Goal: Task Accomplishment & Management: Manage account settings

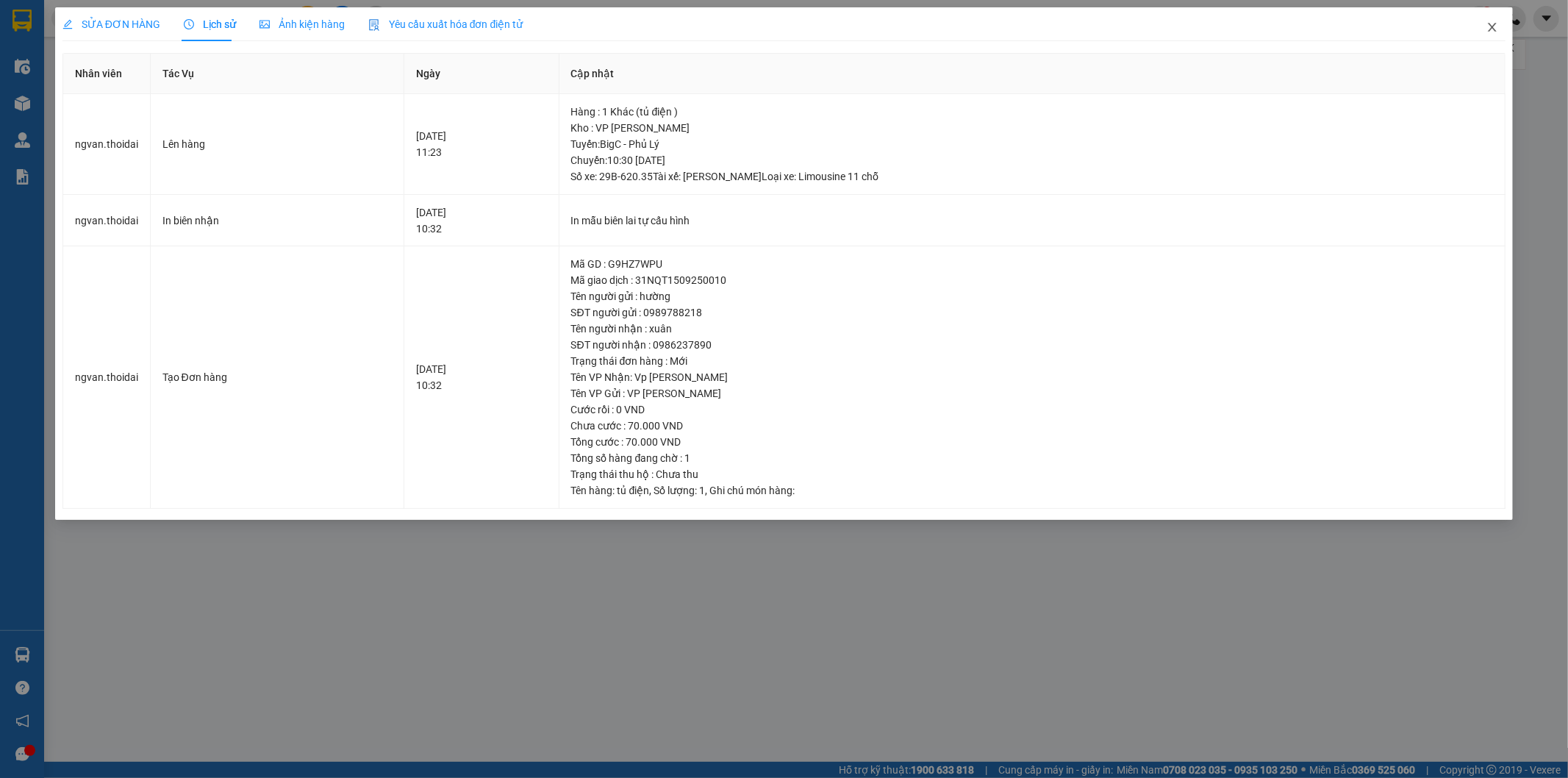
click at [1493, 25] on icon "close" at bounding box center [1493, 27] width 12 height 12
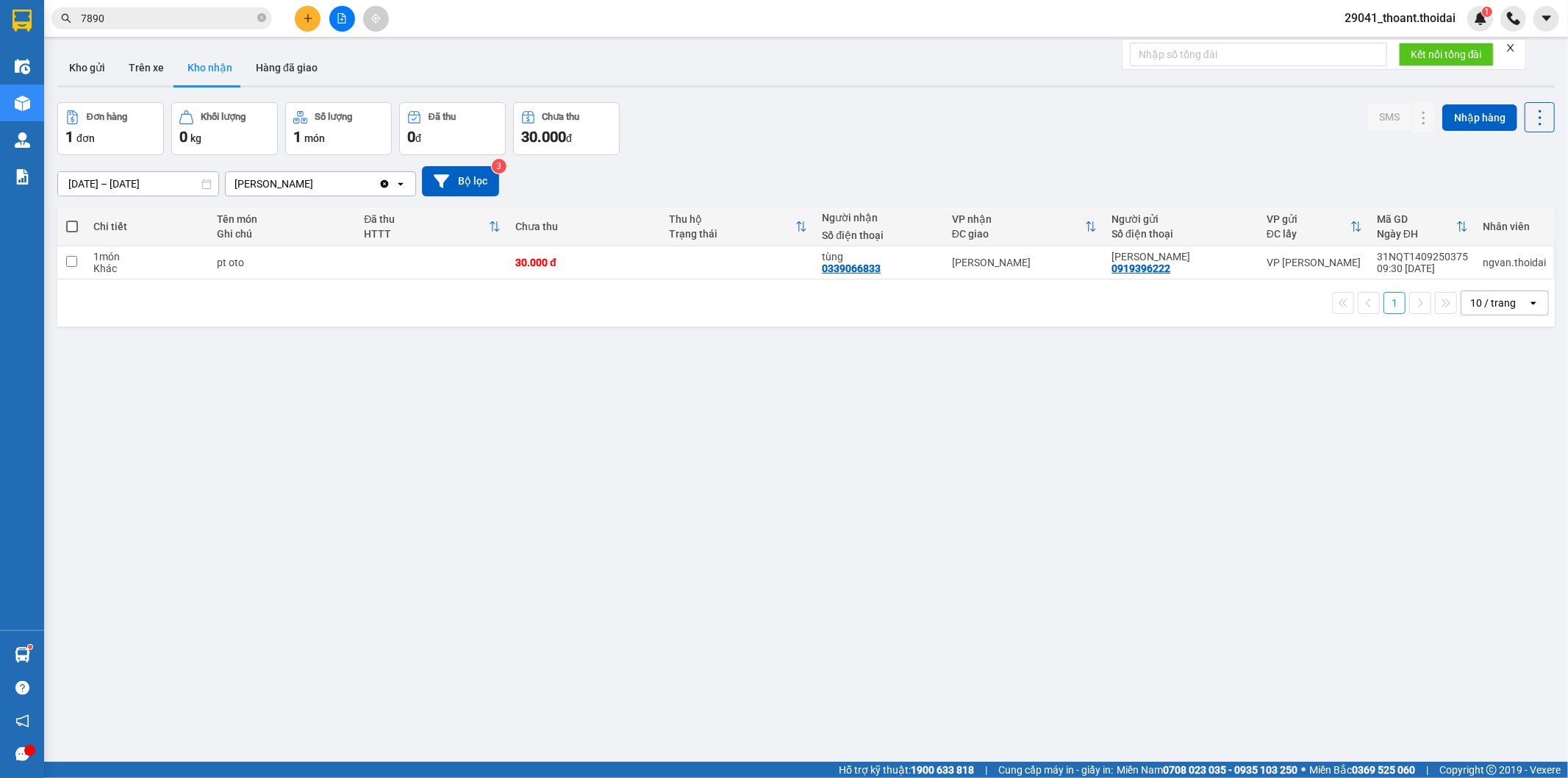
click at [156, 26] on input "7890" at bounding box center [168, 18] width 174 height 16
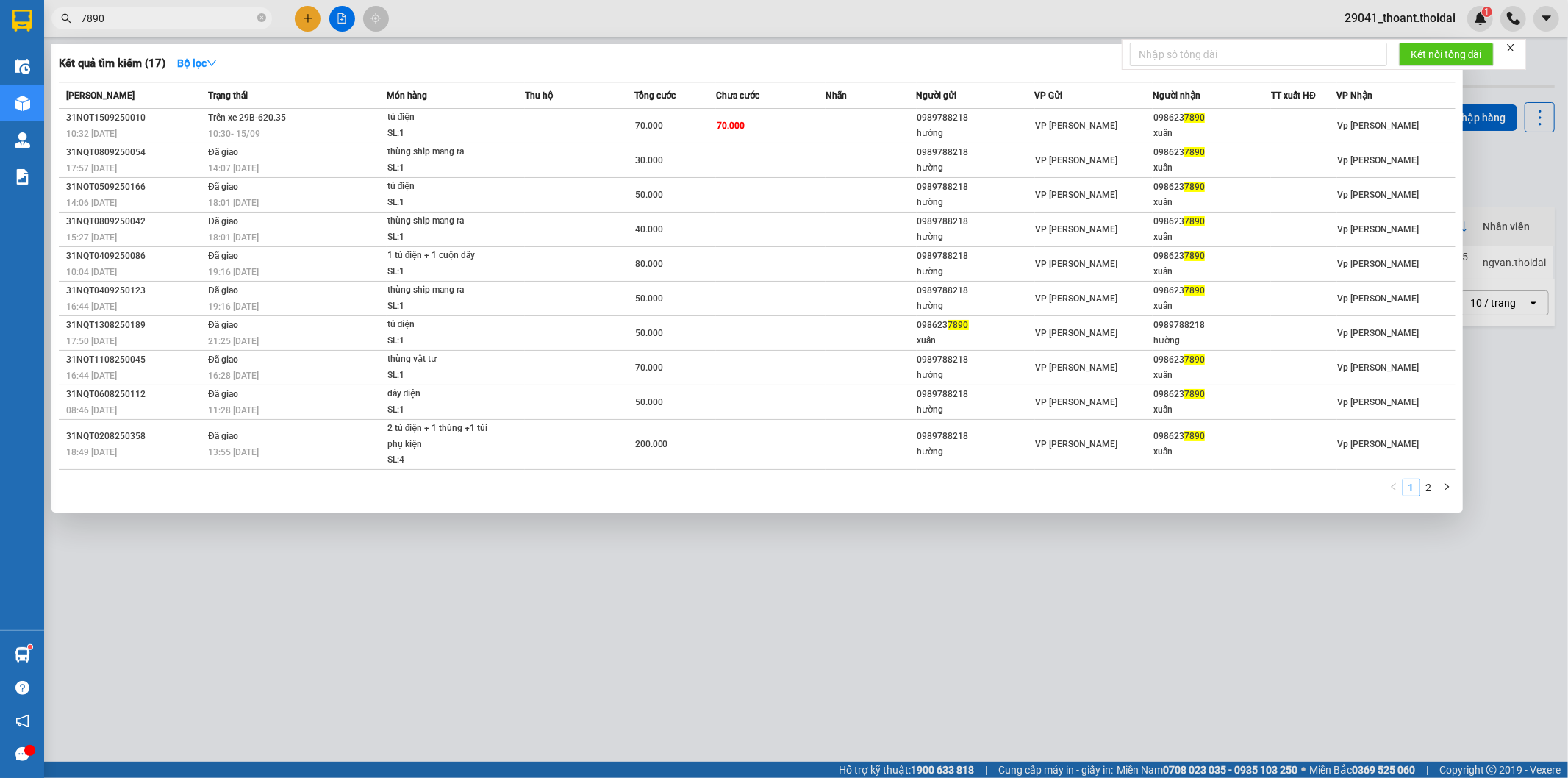
drag, startPoint x: 156, startPoint y: 23, endPoint x: 0, endPoint y: -13, distance: 160.1
click at [0, 0] on html "Kết quả tìm kiếm ( 17 ) Bộ lọc Mã ĐH Trạng thái Món hàng Thu hộ Tổng cước Chưa …" at bounding box center [784, 389] width 1568 height 778
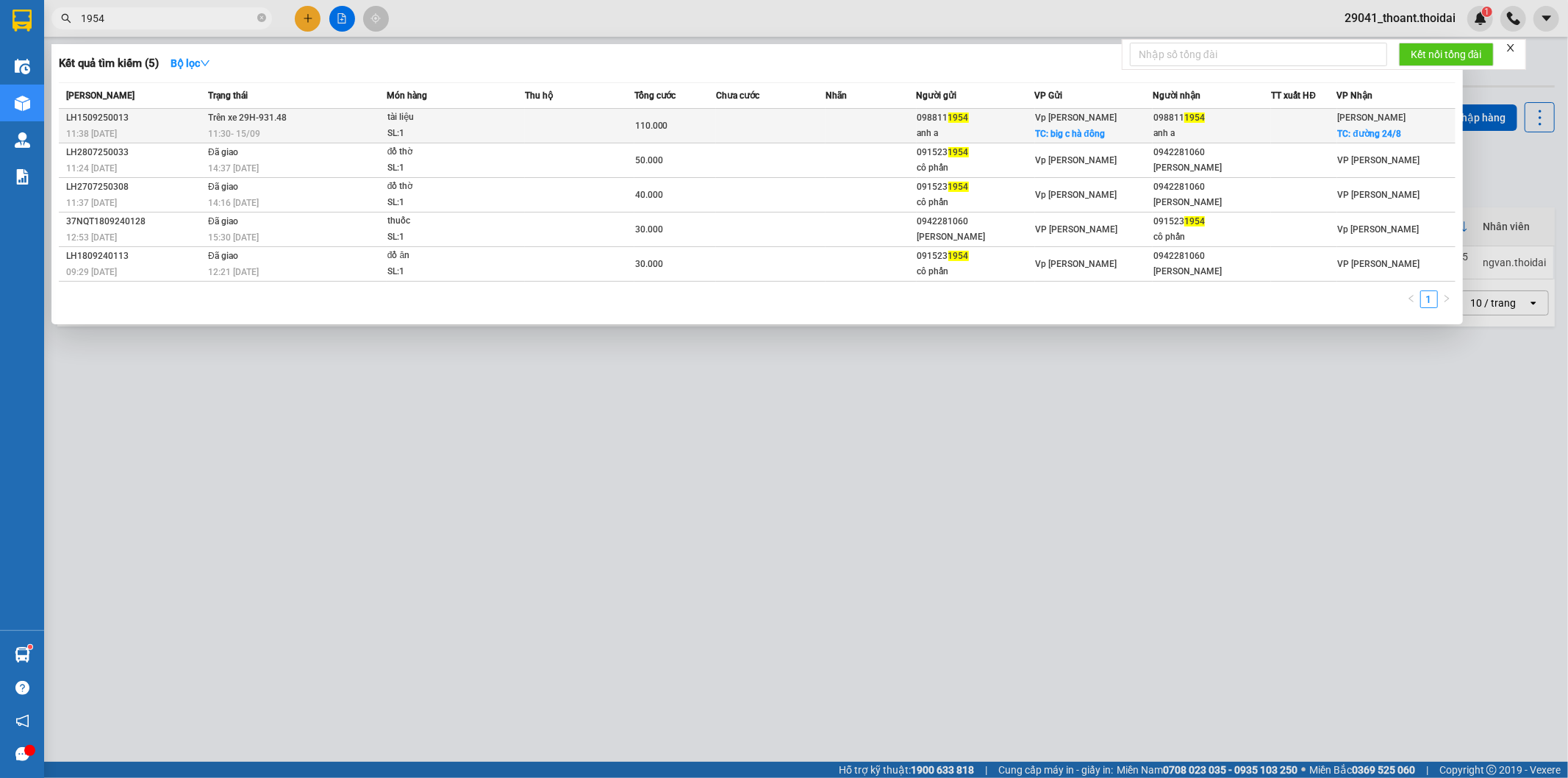
type input "1954"
click at [1002, 128] on div "anh a" at bounding box center [976, 133] width 117 height 15
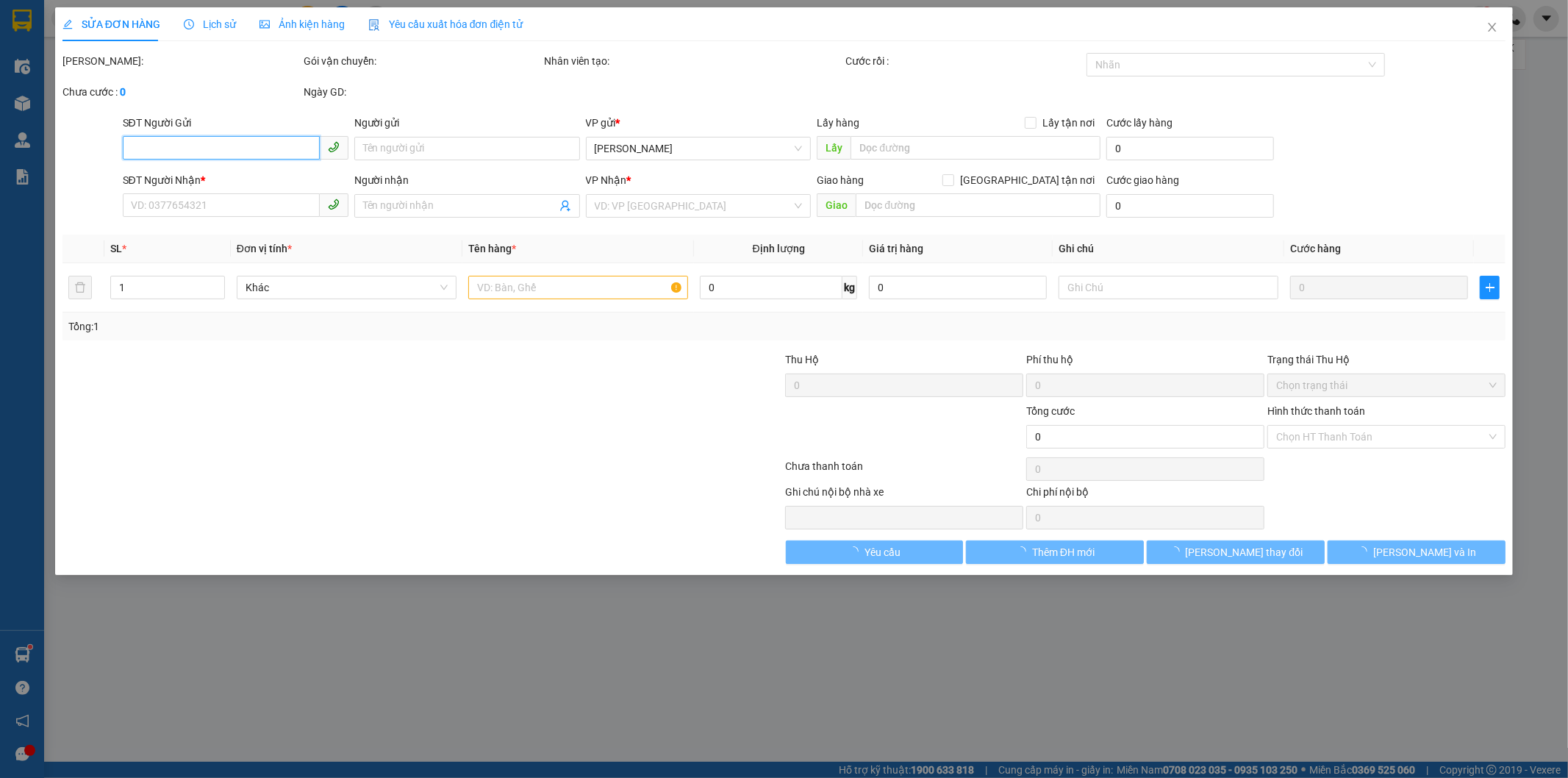
type input "0988111954"
type input "anh a"
checkbox input "true"
type input "big c [GEOGRAPHIC_DATA]"
type input "0988111954"
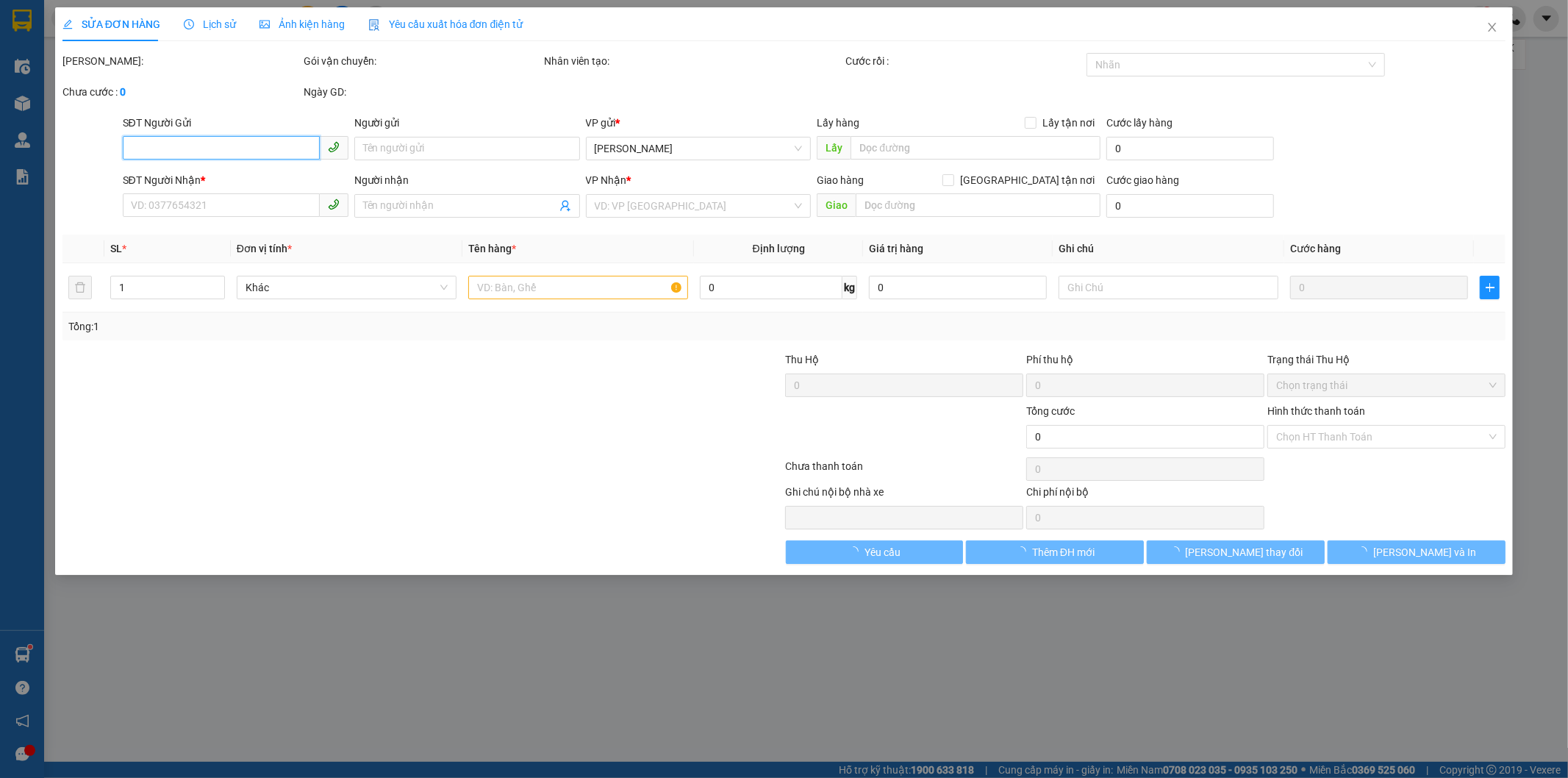
type input "anh a"
checkbox input "true"
type input "đường 24/8"
type input "110.000"
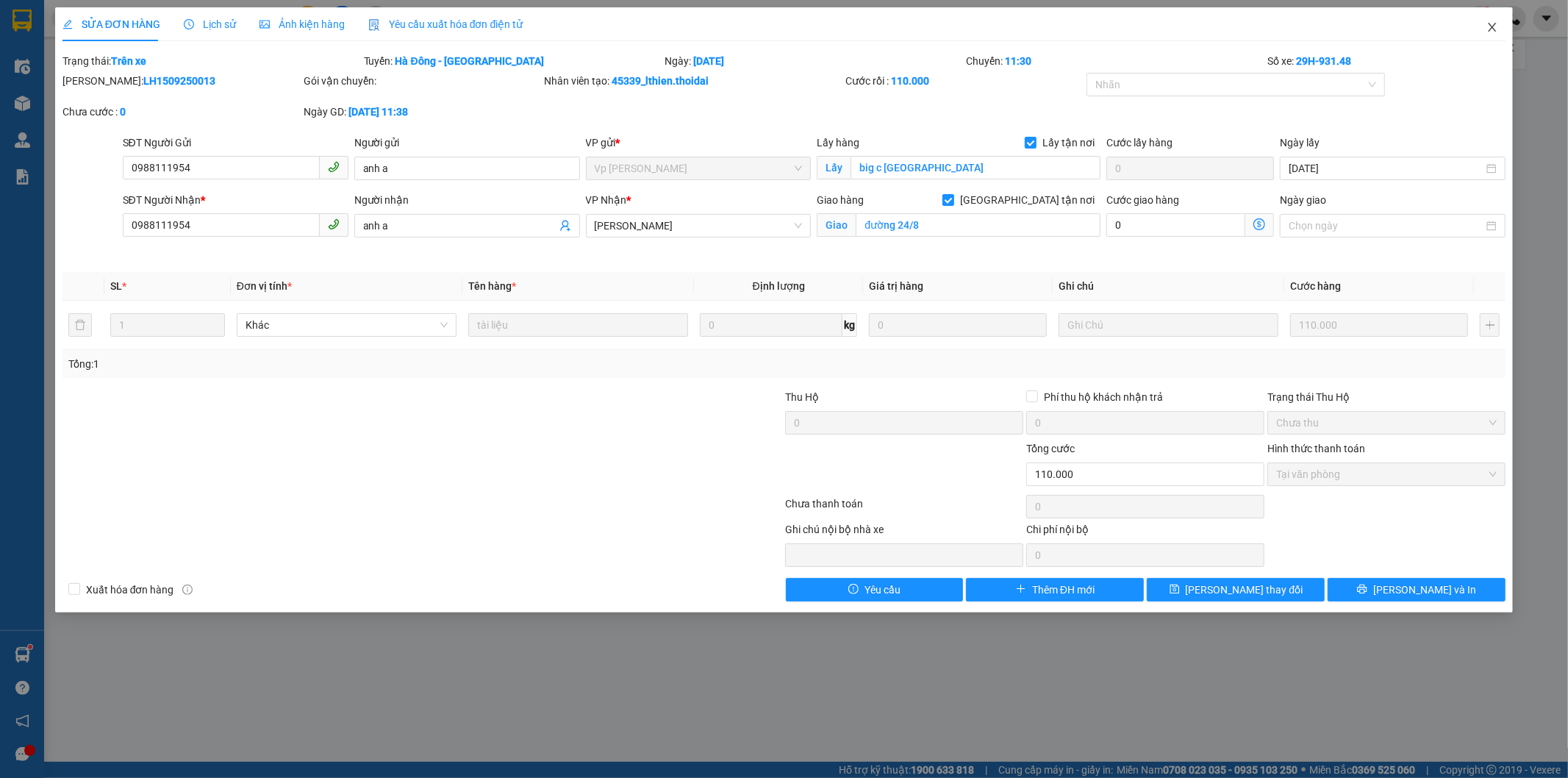
click at [1493, 28] on icon "close" at bounding box center [1494, 27] width 8 height 9
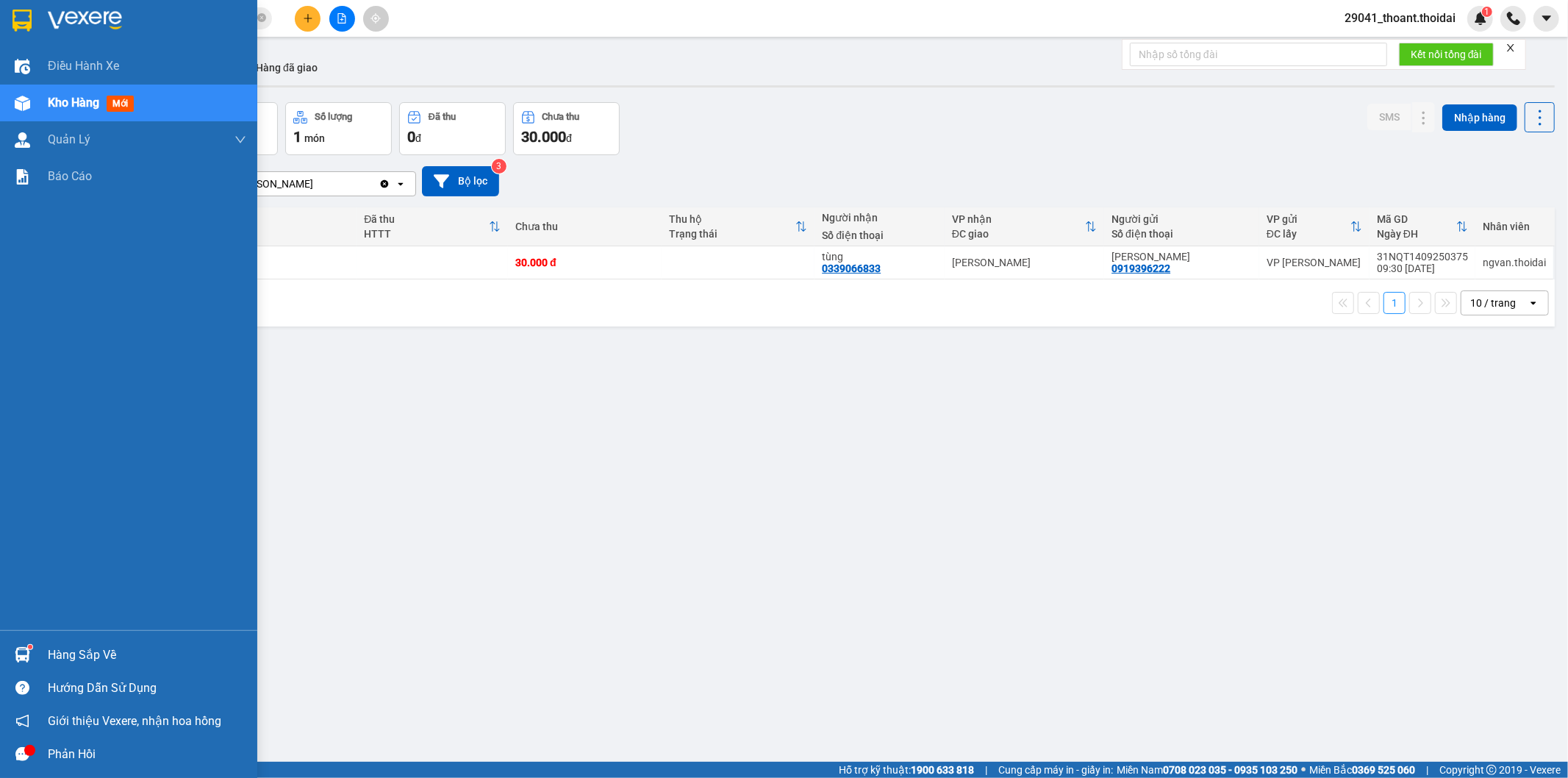
click at [49, 660] on div "Hàng sắp về" at bounding box center [146, 655] width 198 height 22
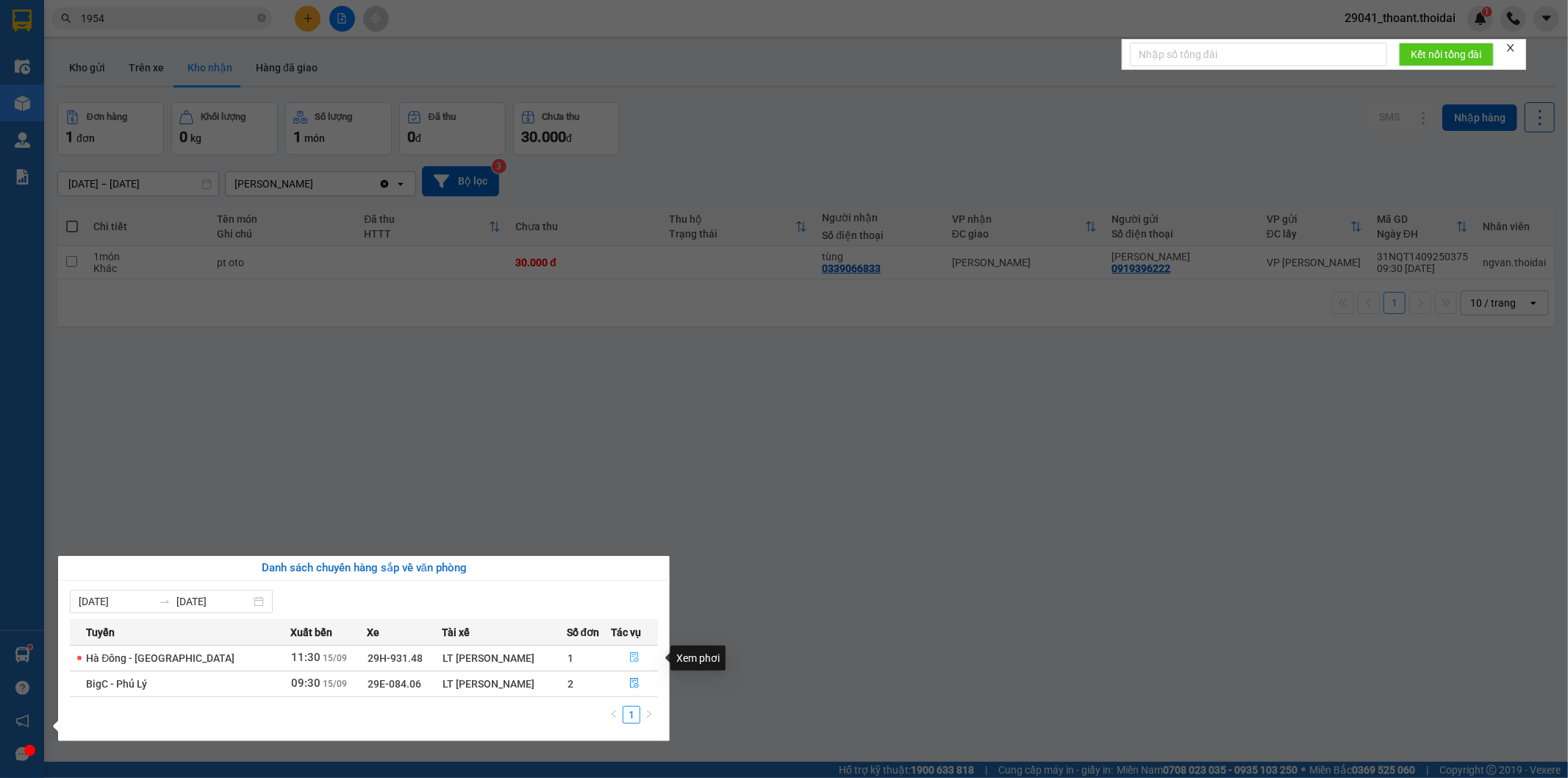
click at [637, 658] on button "button" at bounding box center [635, 658] width 46 height 23
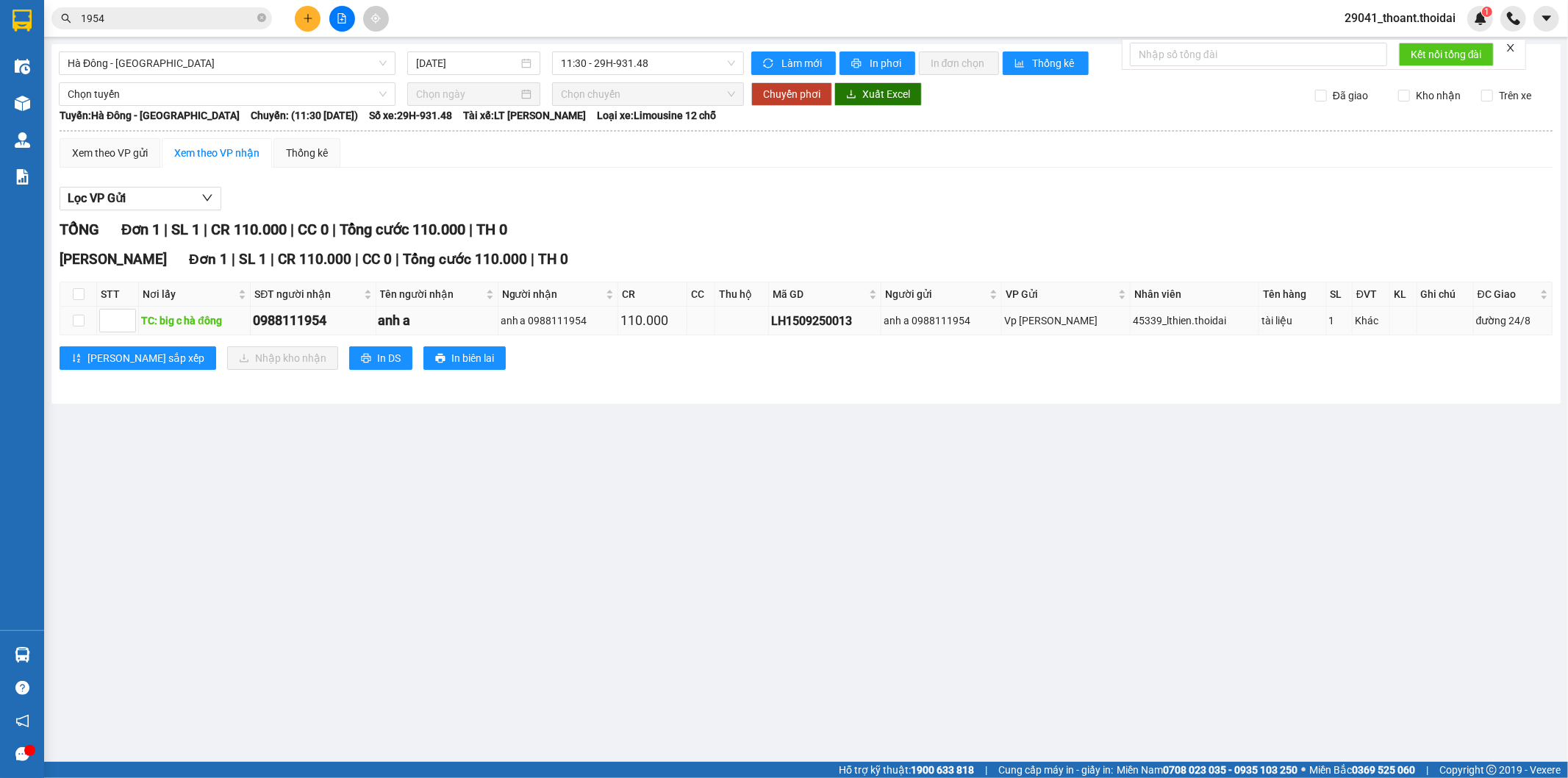
drag, startPoint x: 248, startPoint y: 320, endPoint x: 350, endPoint y: 320, distance: 102.0
click at [350, 320] on tr "TC: big c hà đông 0988111954 anh a anh a 0988111954 110.000 LH1509250013 anh a …" at bounding box center [806, 321] width 1493 height 28
copy tr "TC: big c hà đông 0988111954"
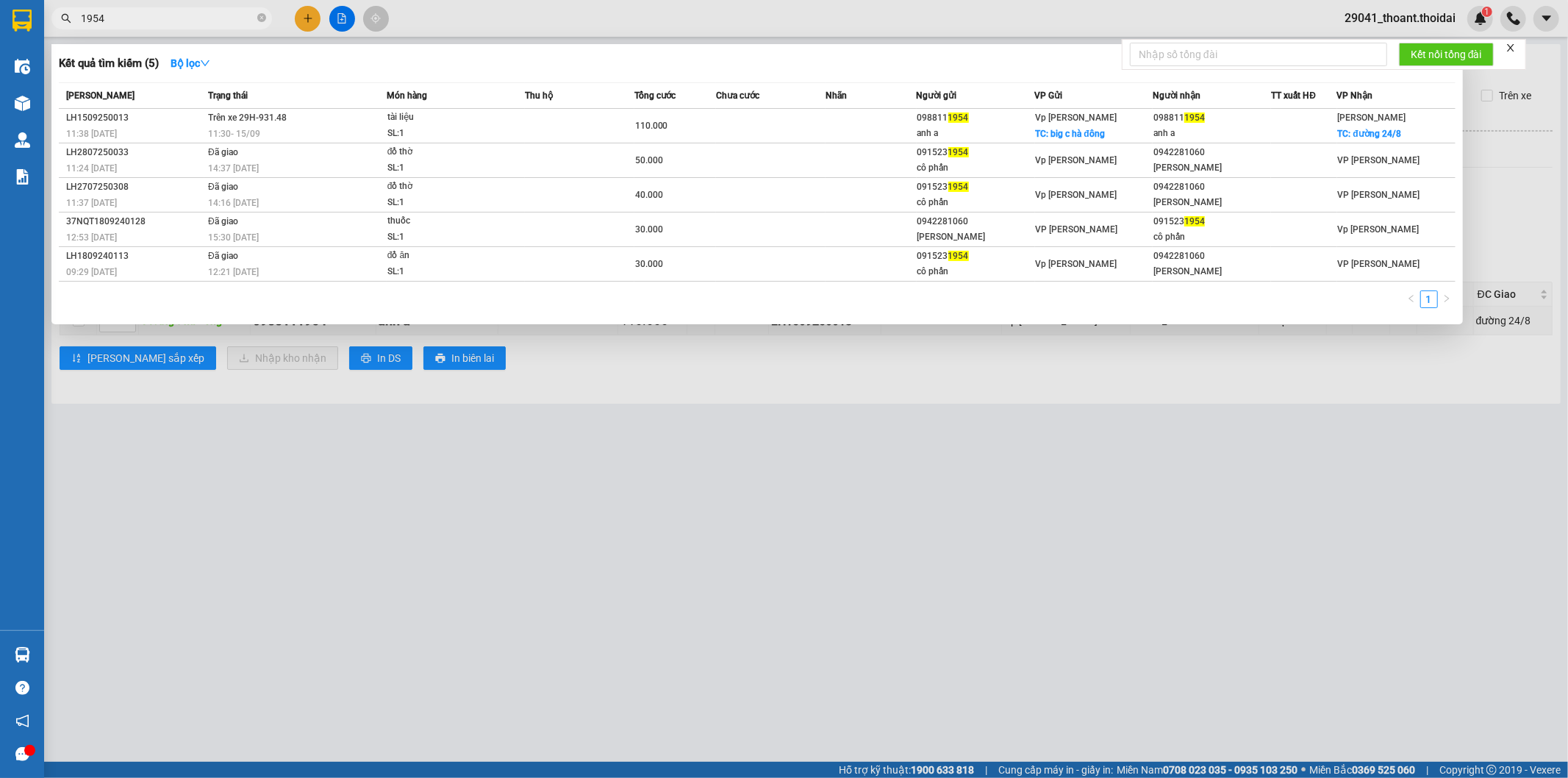
click at [137, 16] on input "1954" at bounding box center [168, 18] width 174 height 16
click at [777, 137] on td at bounding box center [770, 125] width 110 height 34
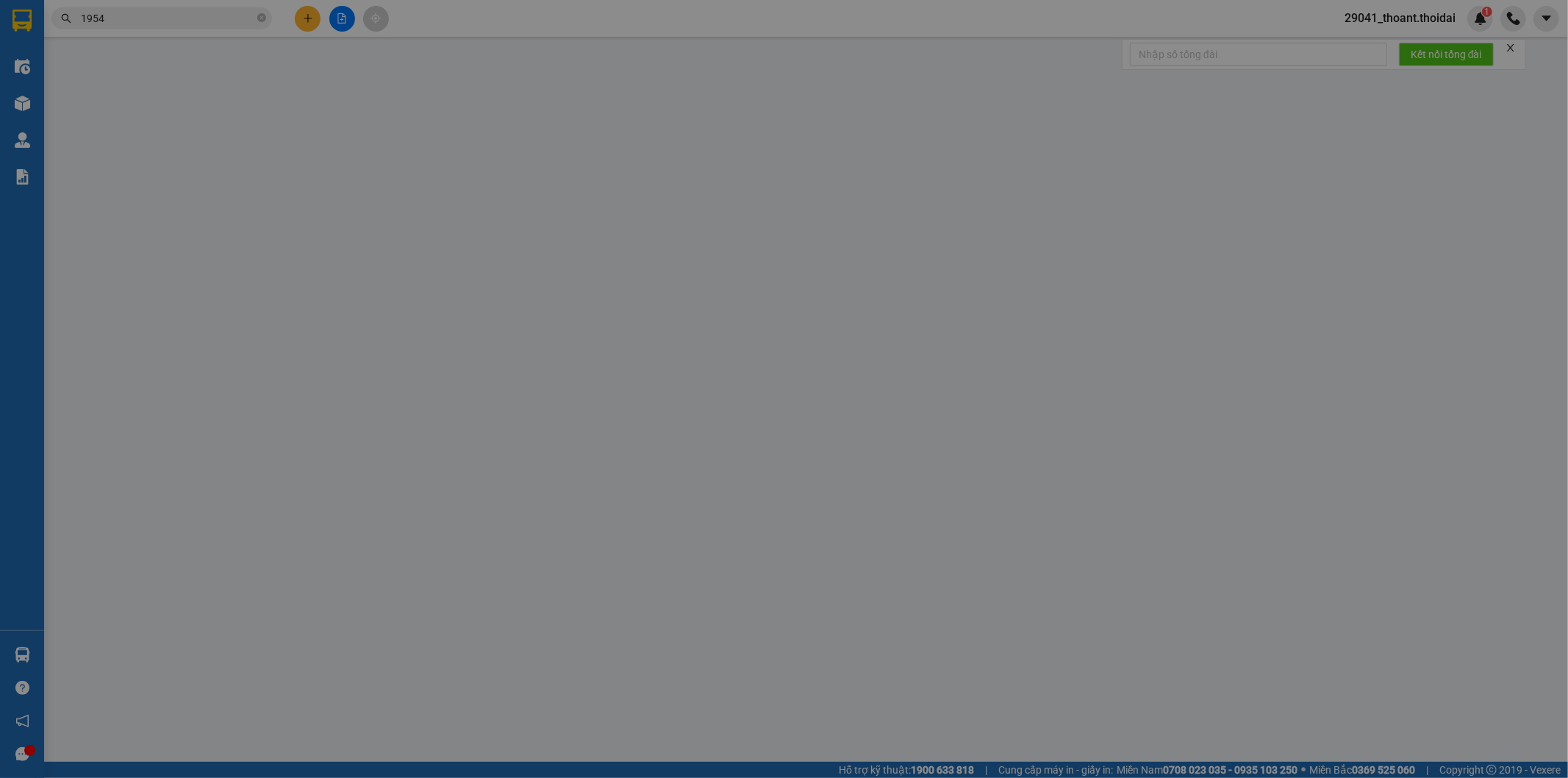
type input "0988111954"
type input "anh a"
checkbox input "true"
type input "big c [GEOGRAPHIC_DATA]"
type input "0988111954"
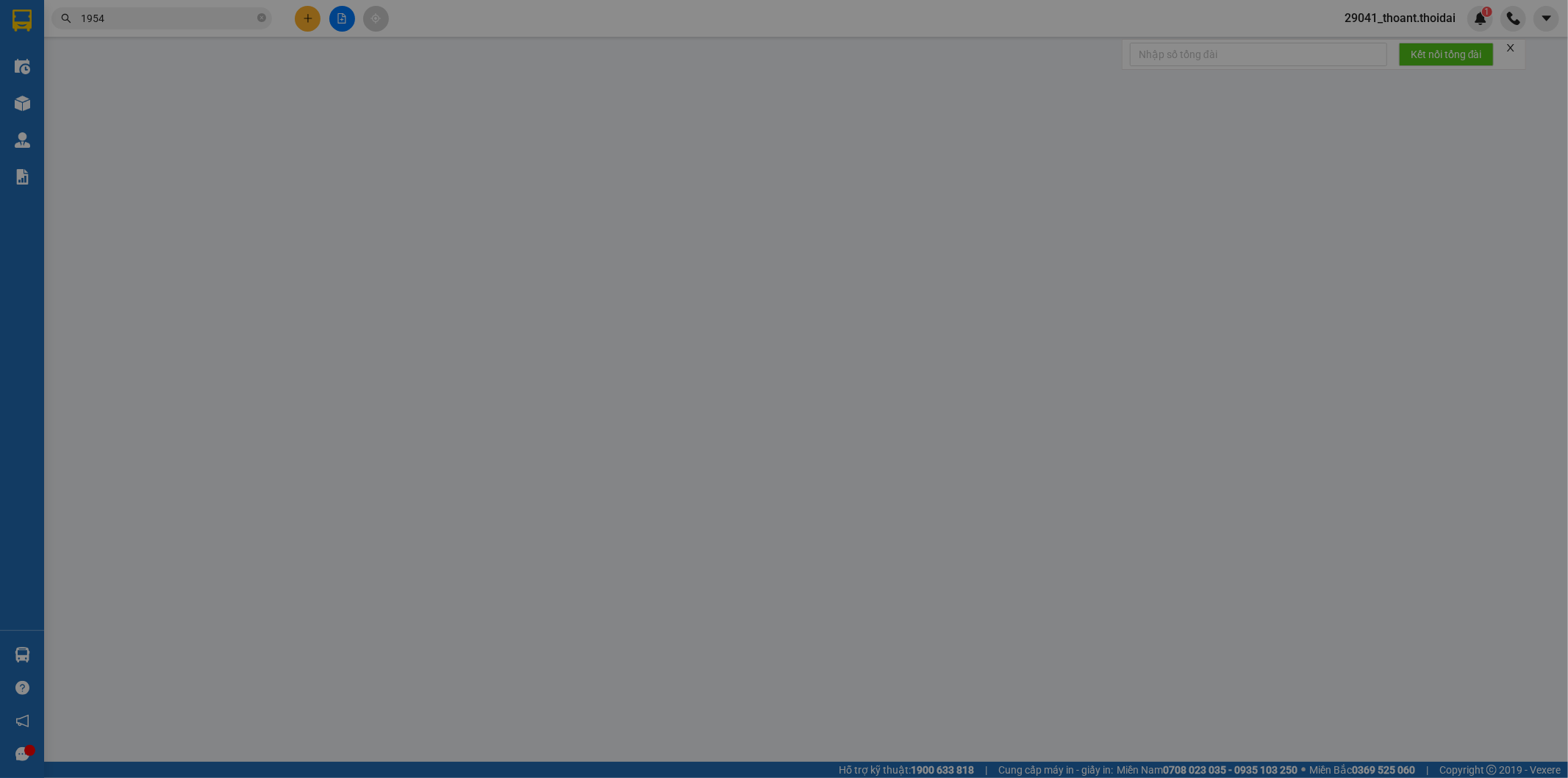
type input "anh a"
checkbox input "true"
type input "đường 24/8"
type input "110.000"
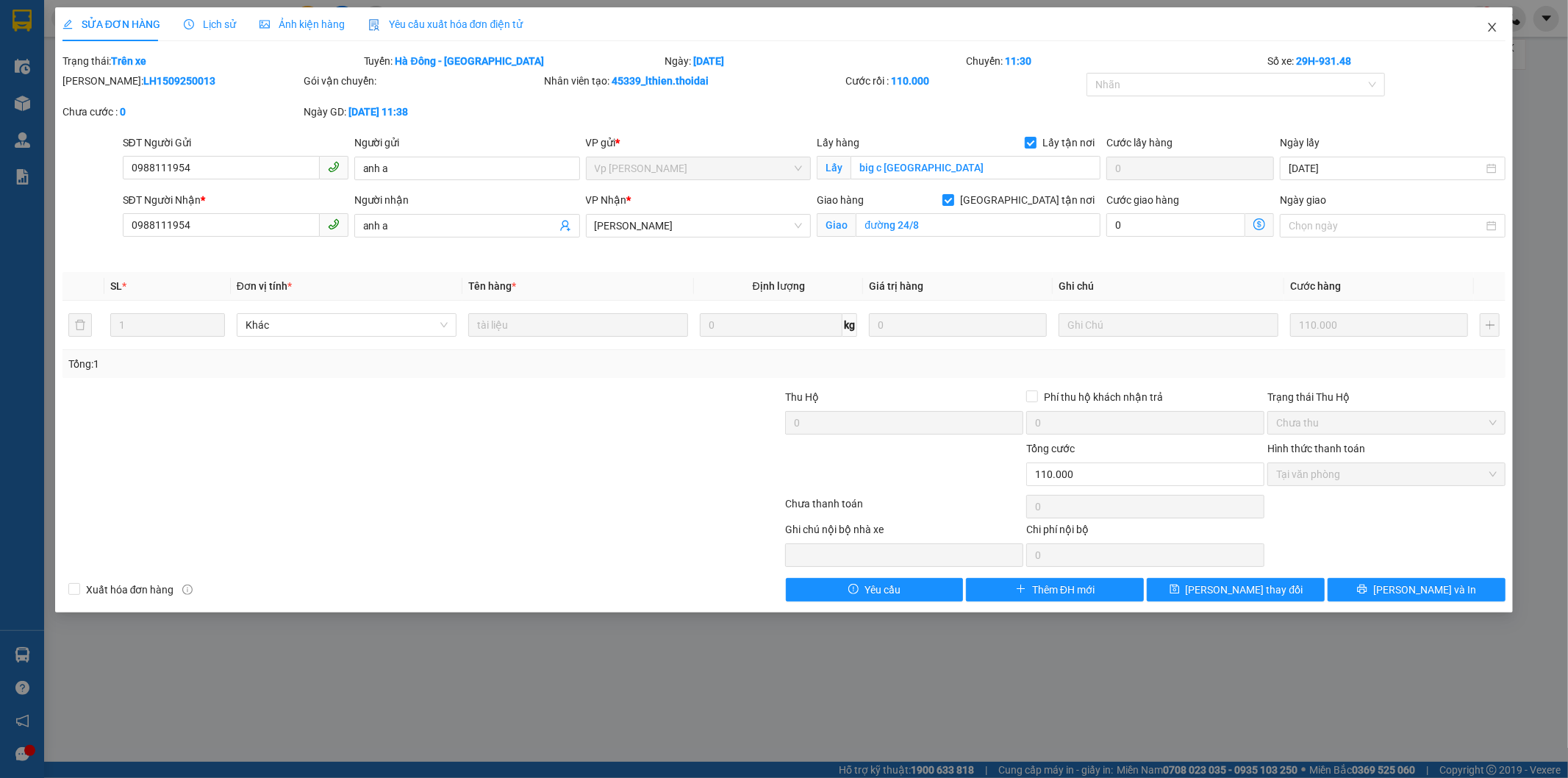
click at [1489, 33] on icon "close" at bounding box center [1493, 27] width 12 height 12
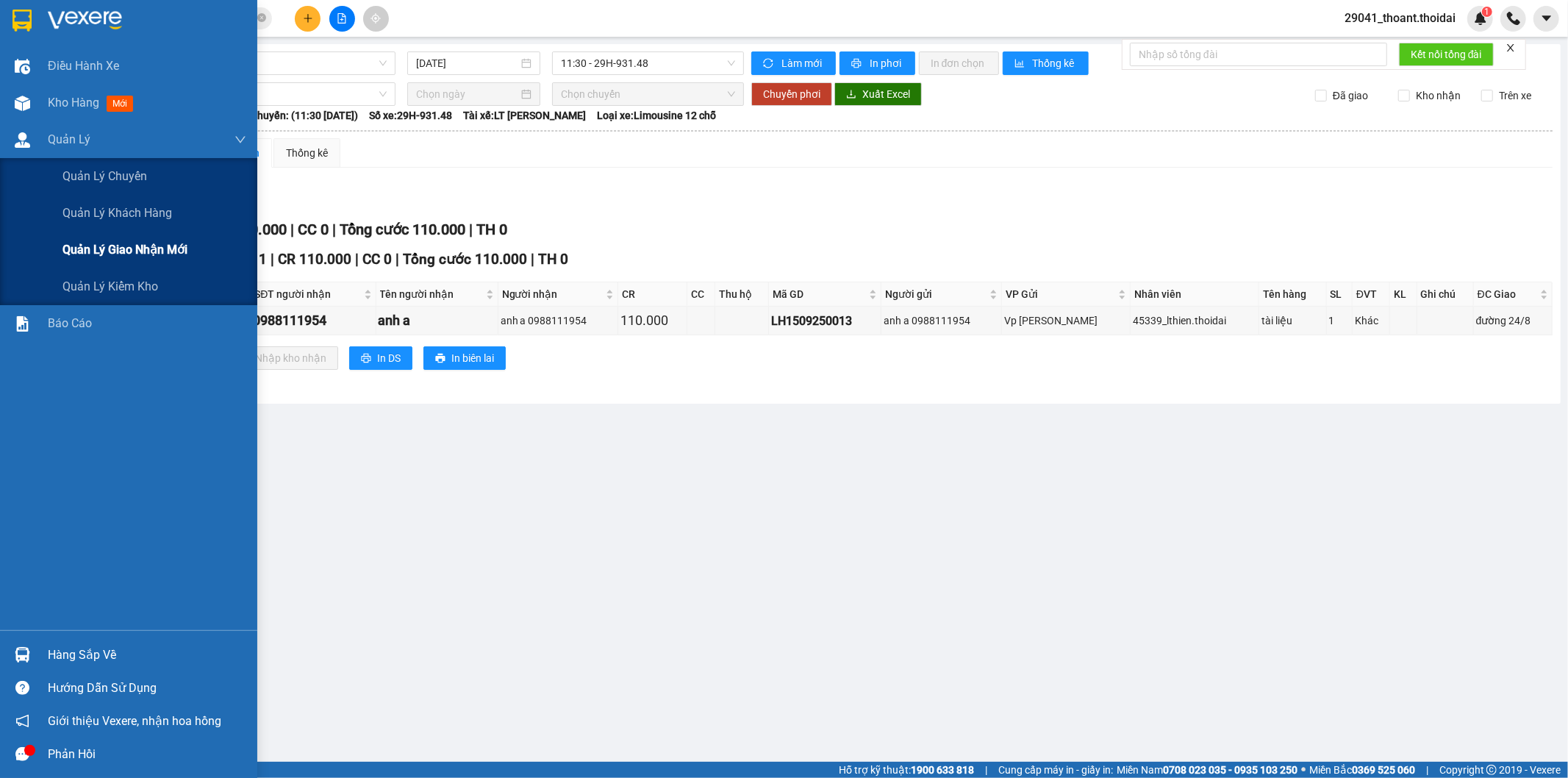
click at [144, 248] on span "Quản lý giao nhận mới" at bounding box center [125, 250] width 125 height 18
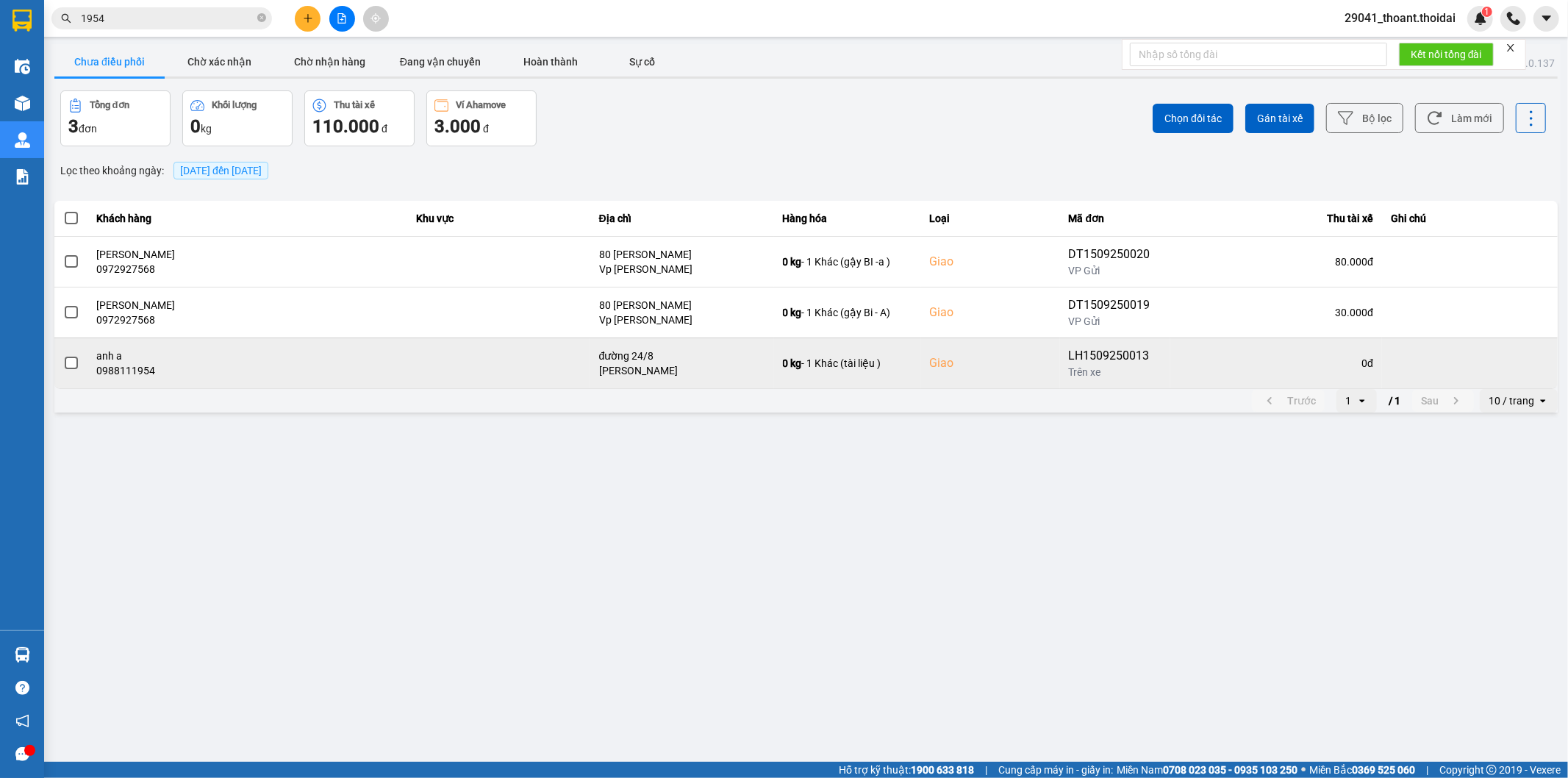
click at [452, 375] on td at bounding box center [498, 363] width 183 height 51
click at [70, 365] on span at bounding box center [71, 363] width 13 height 13
click at [64, 356] on input "checkbox" at bounding box center [64, 356] width 0 height 0
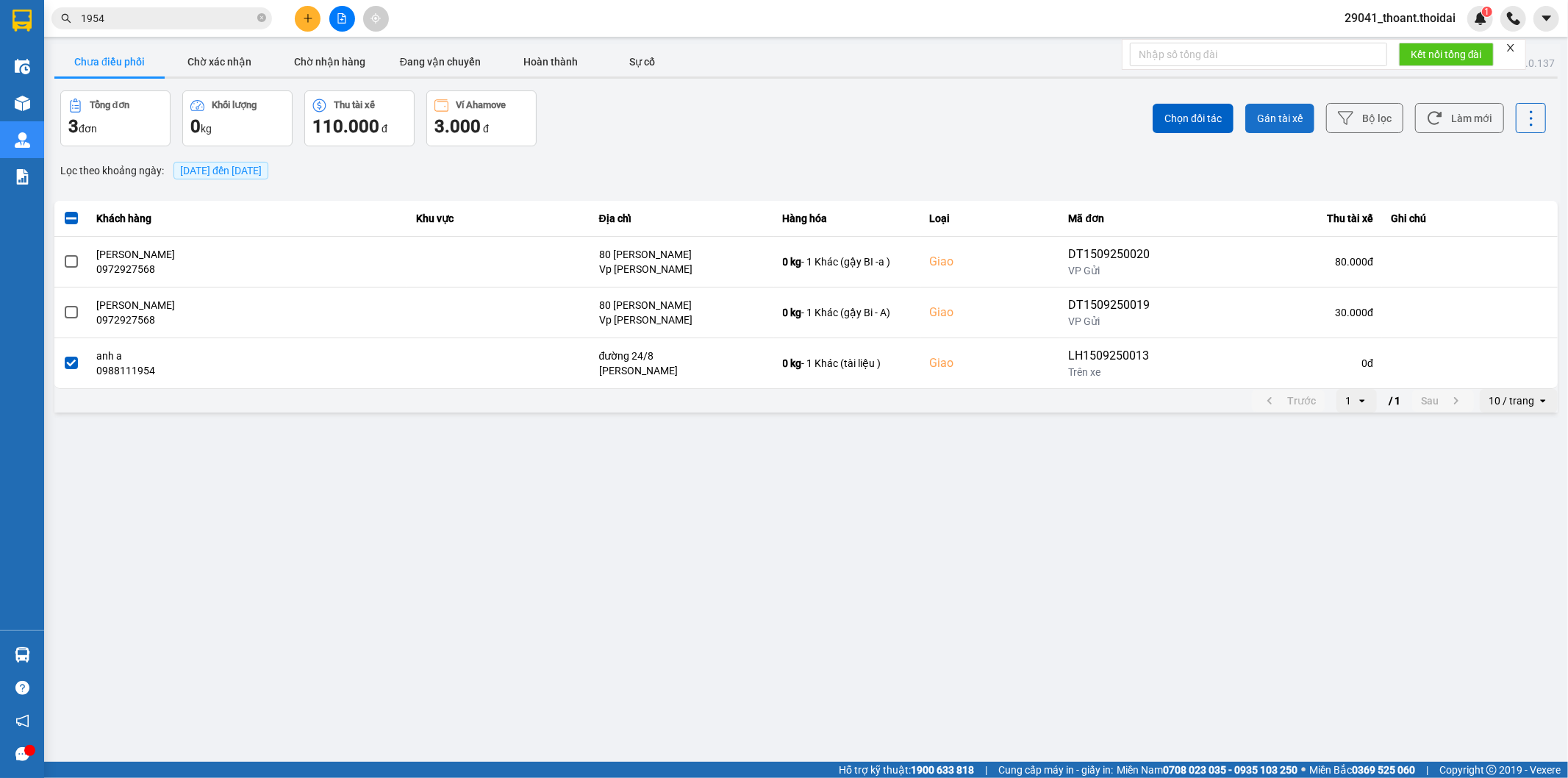
click at [1277, 114] on span "Gán tài xế" at bounding box center [1280, 119] width 46 height 15
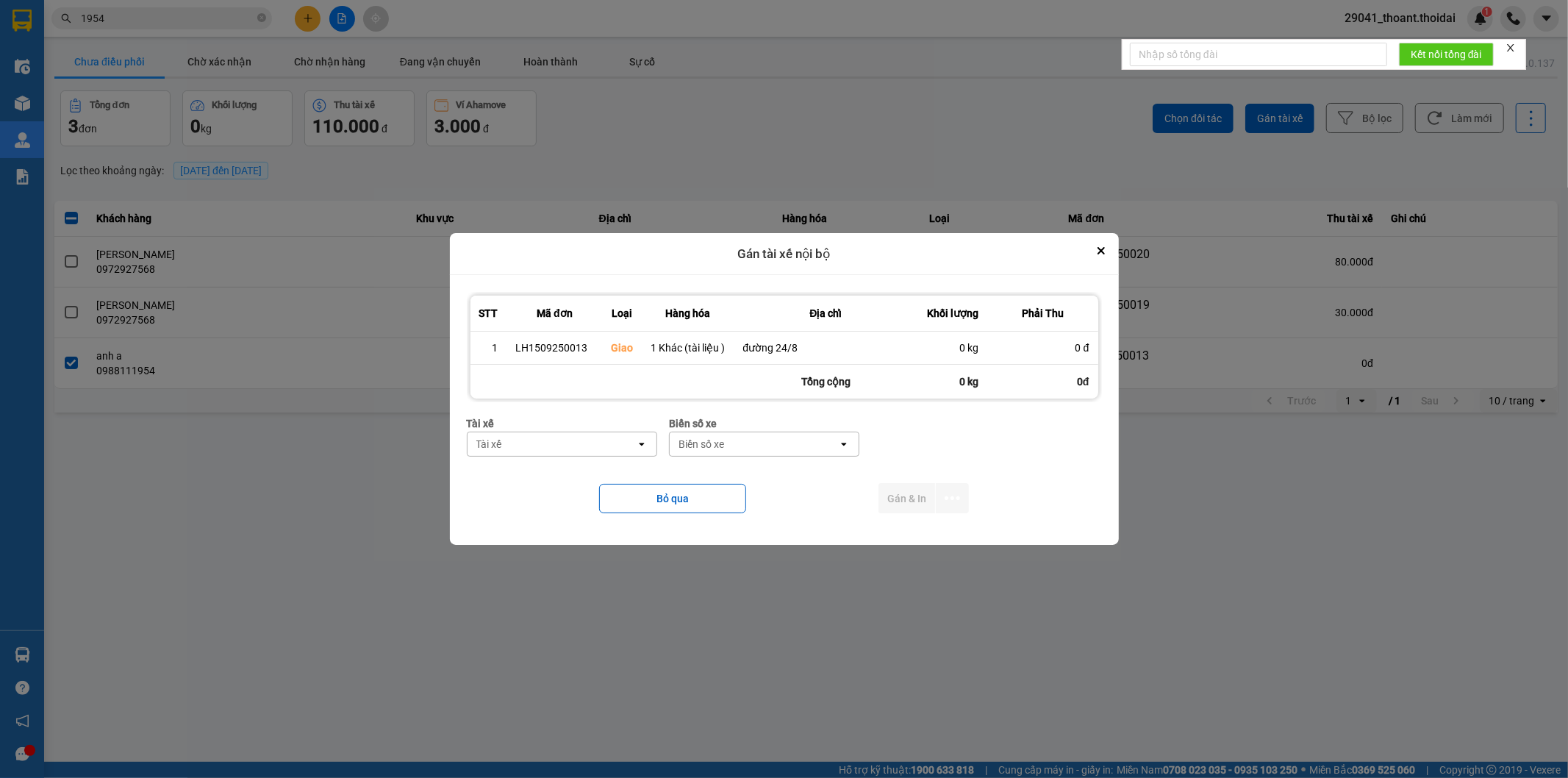
click at [527, 453] on div "Tài xế" at bounding box center [551, 444] width 168 height 23
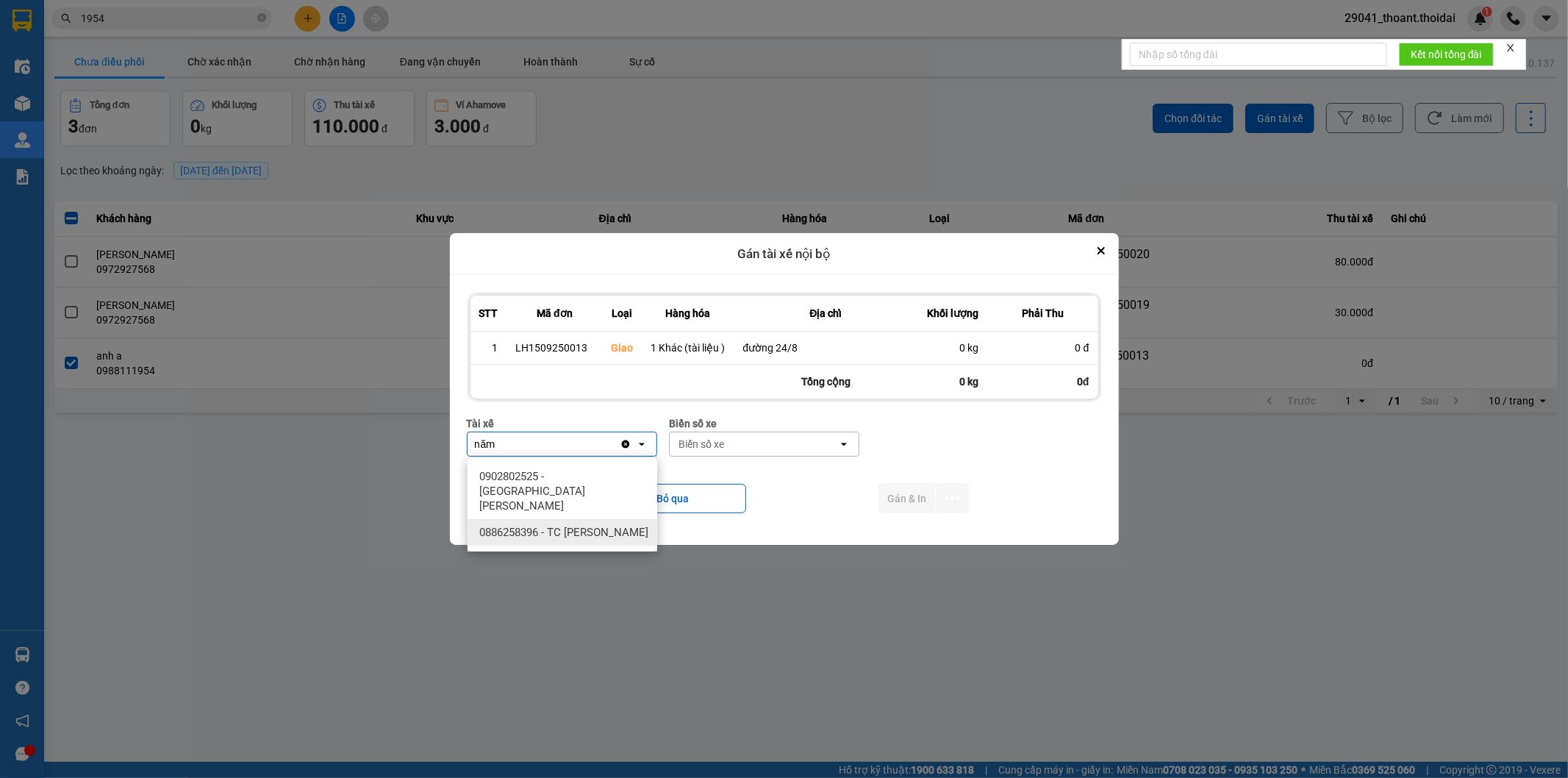
type input "năm"
click at [585, 527] on div "0886258396 - TC [PERSON_NAME]" at bounding box center [562, 533] width 190 height 27
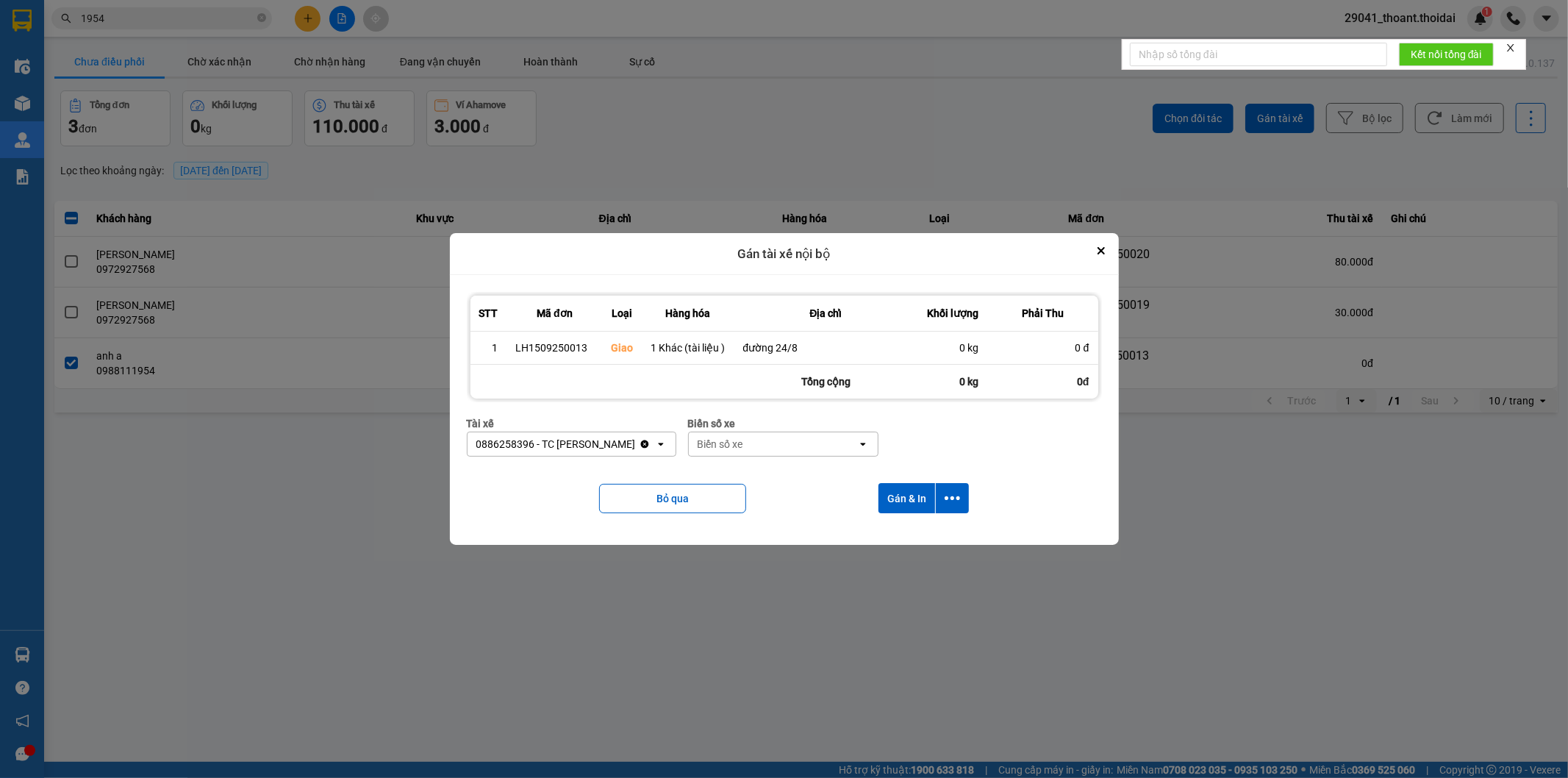
click at [748, 442] on div "Biển số xe" at bounding box center [773, 444] width 168 height 23
type input "44"
click at [794, 487] on div "90A-091.44" at bounding box center [776, 477] width 190 height 27
click at [913, 490] on button "Gán & In" at bounding box center [907, 499] width 57 height 30
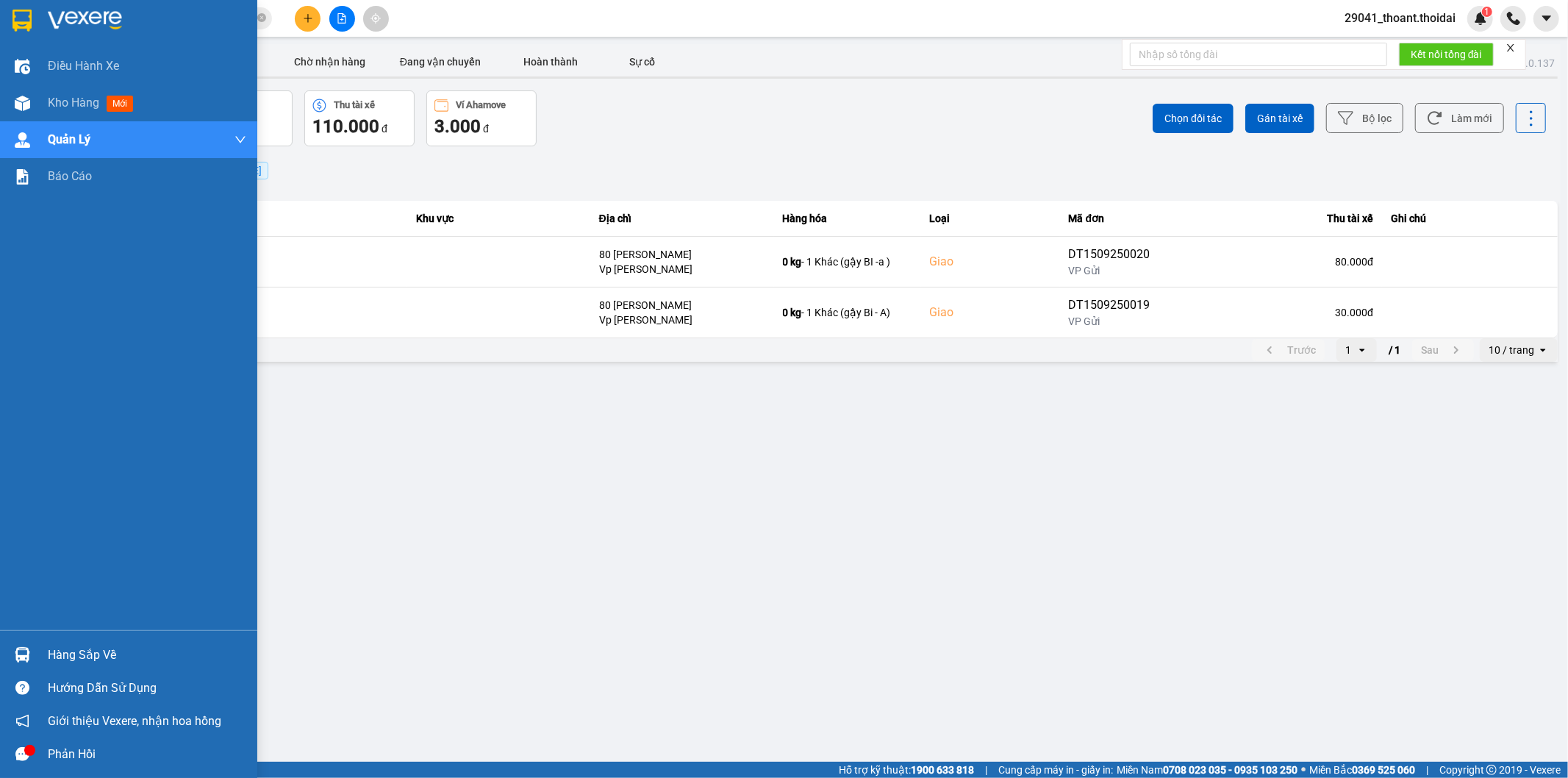
click at [20, 22] on img at bounding box center [22, 20] width 19 height 22
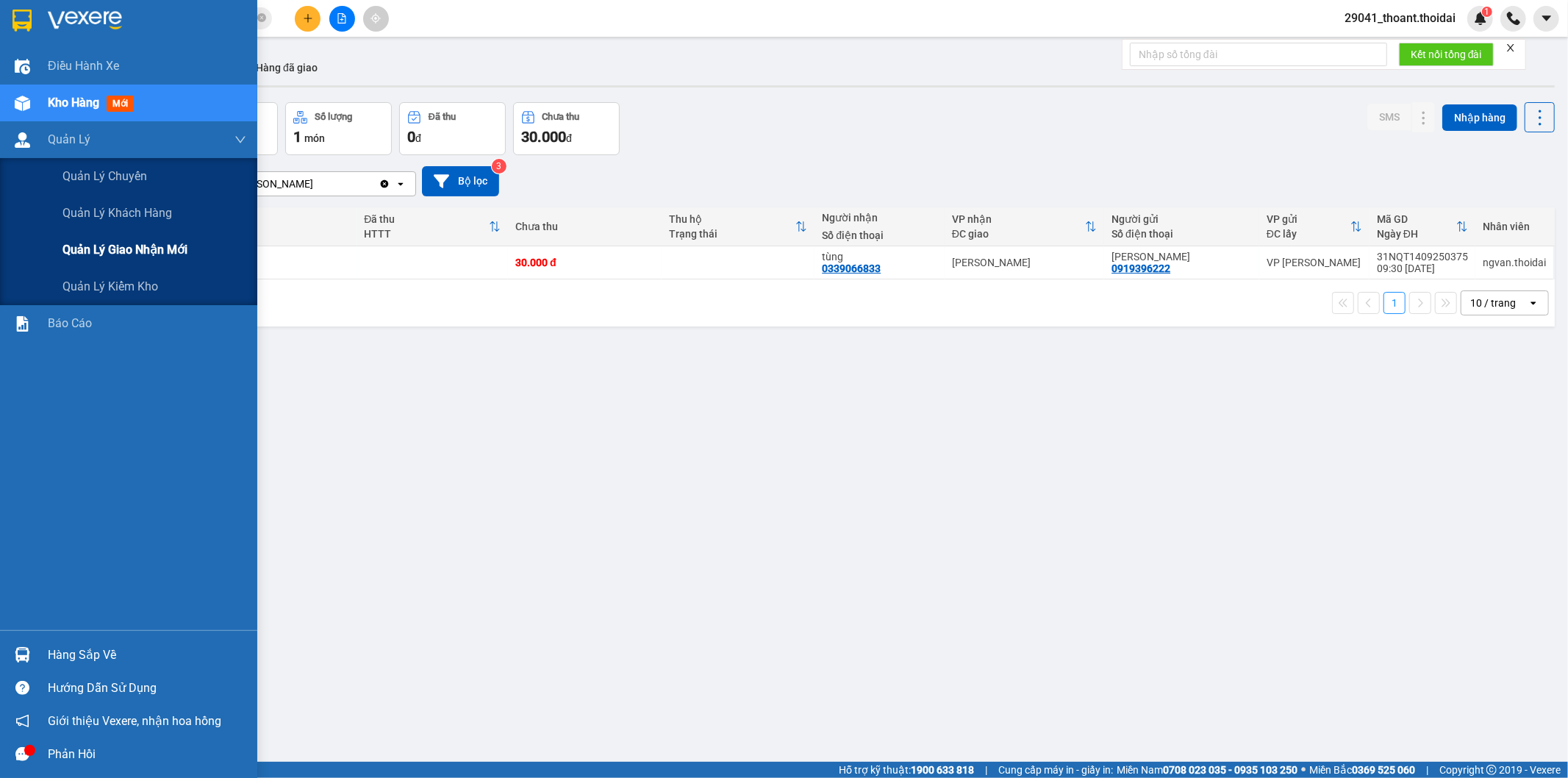
click at [120, 248] on span "Quản lý giao nhận mới" at bounding box center [125, 250] width 125 height 18
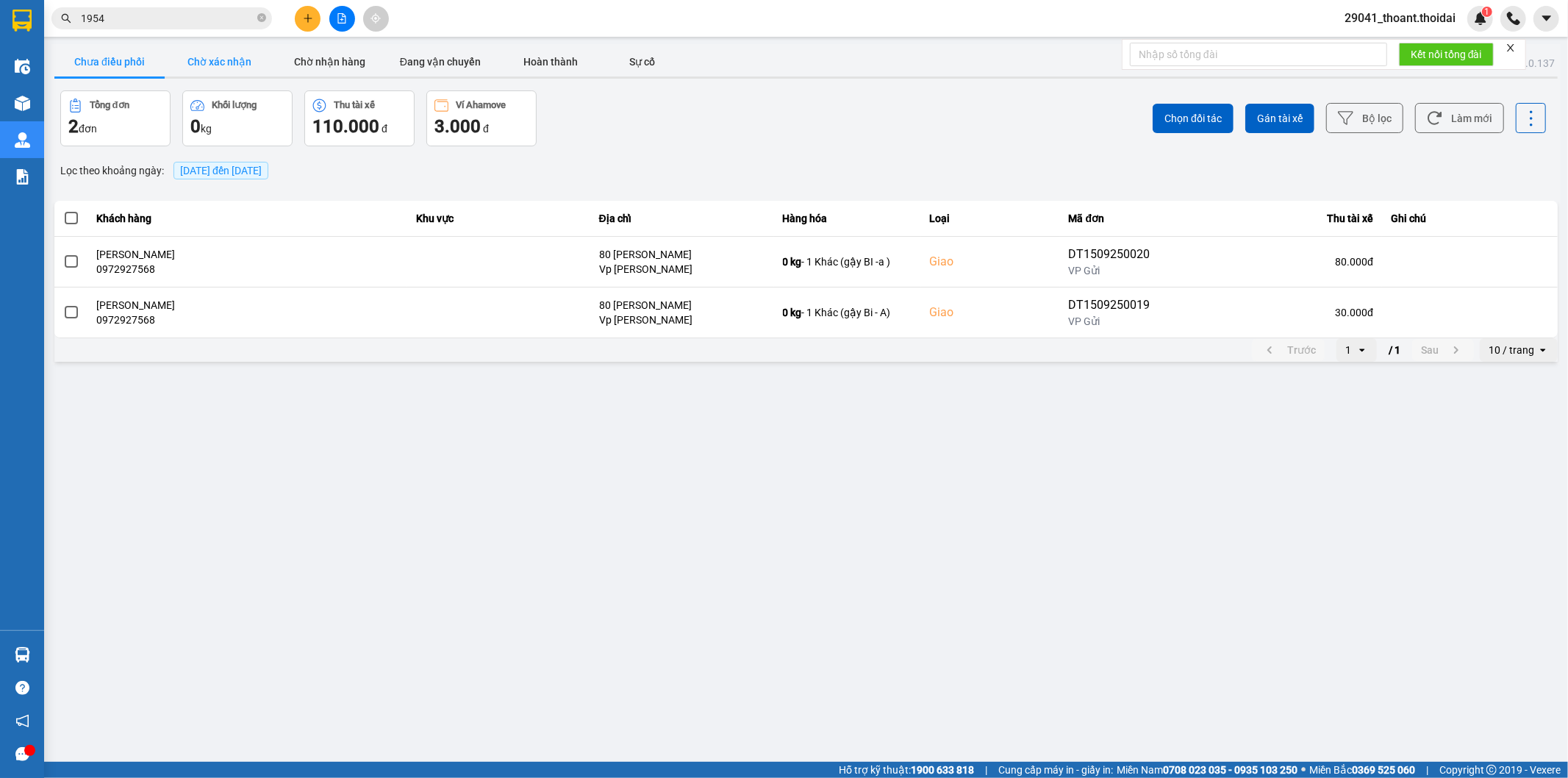
click at [202, 66] on button "Chờ xác nhận" at bounding box center [220, 61] width 110 height 29
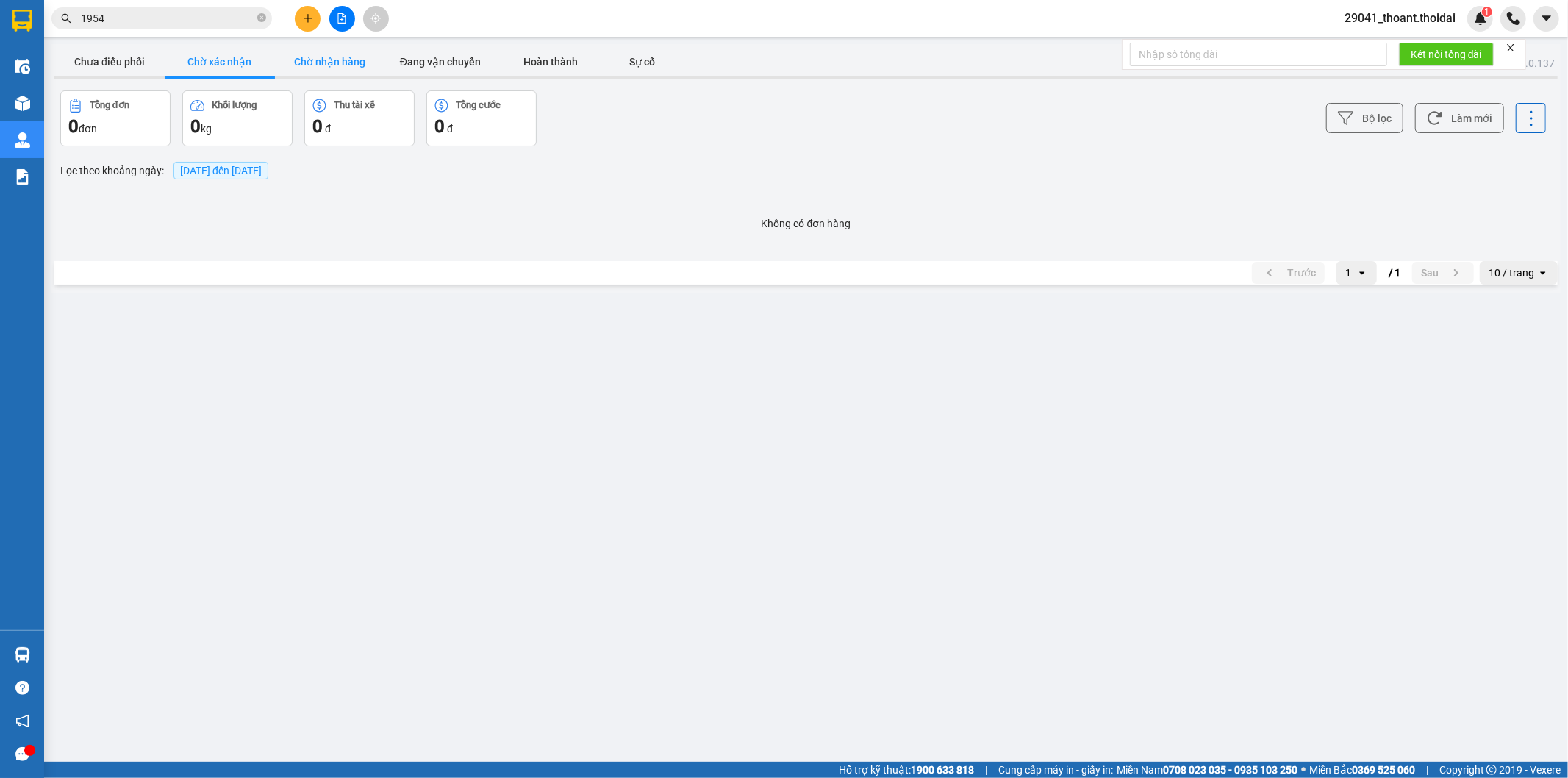
click at [340, 58] on button "Chờ nhận hàng" at bounding box center [330, 61] width 110 height 29
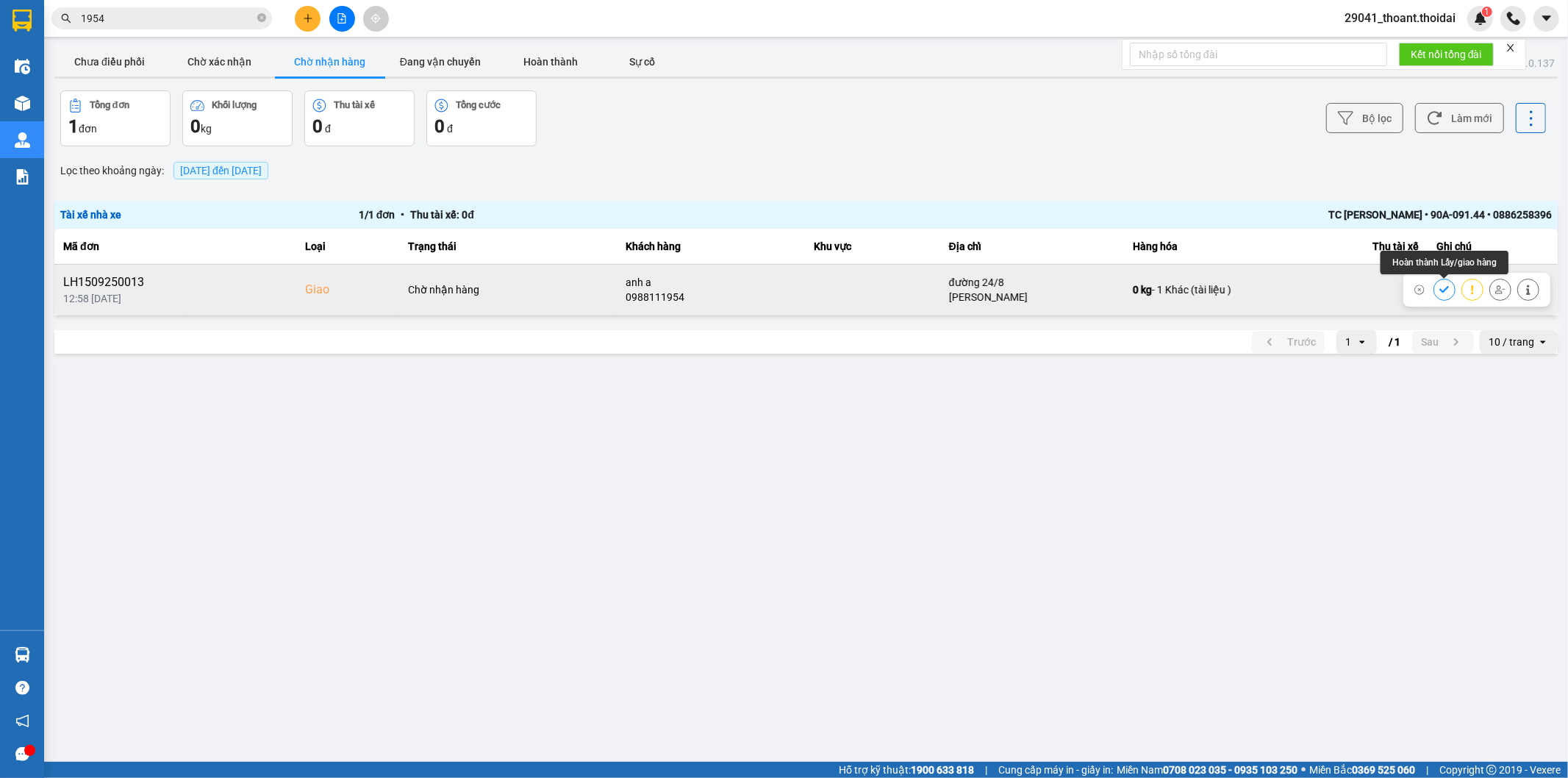
click at [1444, 290] on icon at bounding box center [1444, 289] width 9 height 7
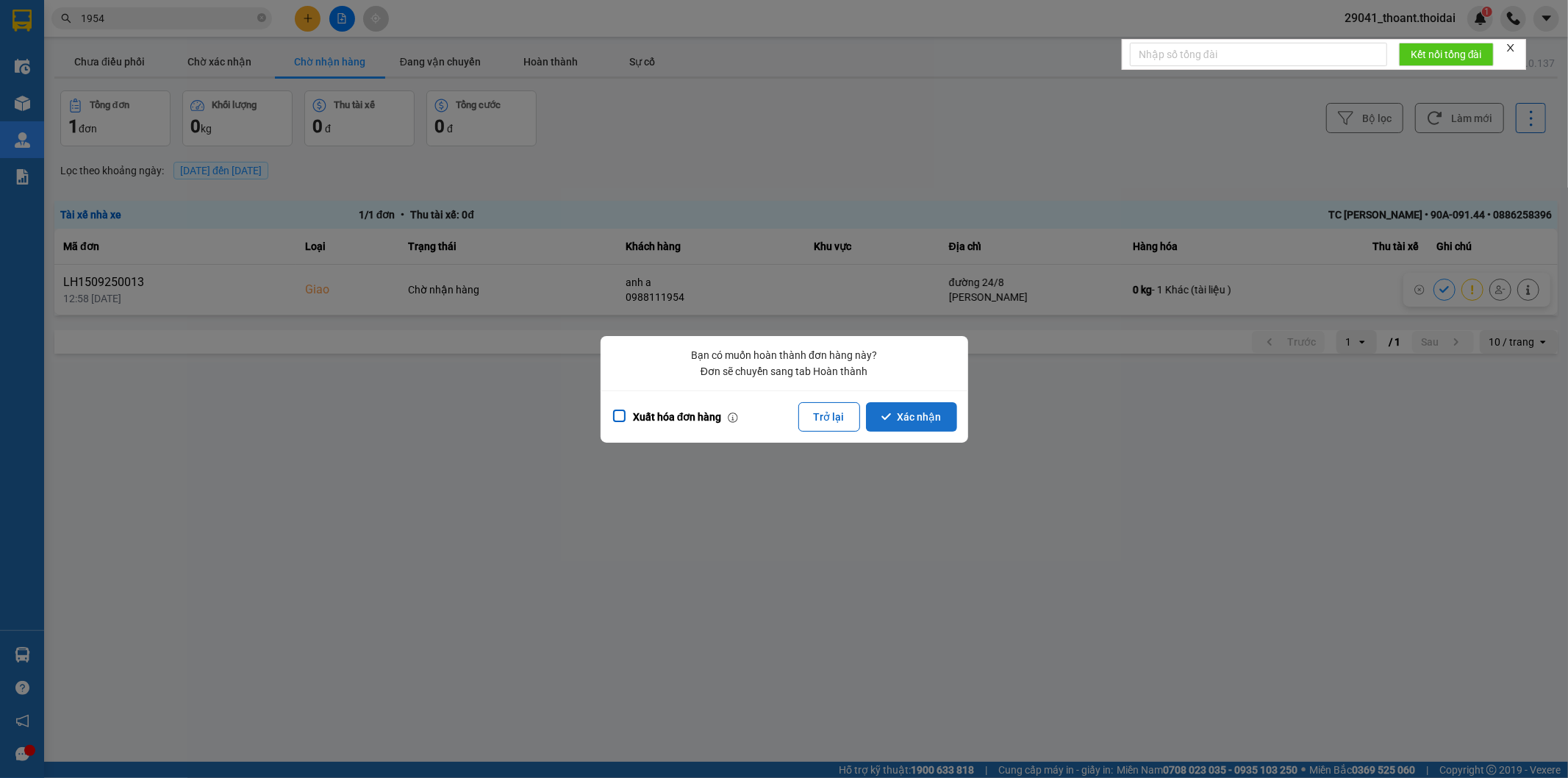
click at [935, 417] on button "Xác nhận" at bounding box center [912, 417] width 91 height 29
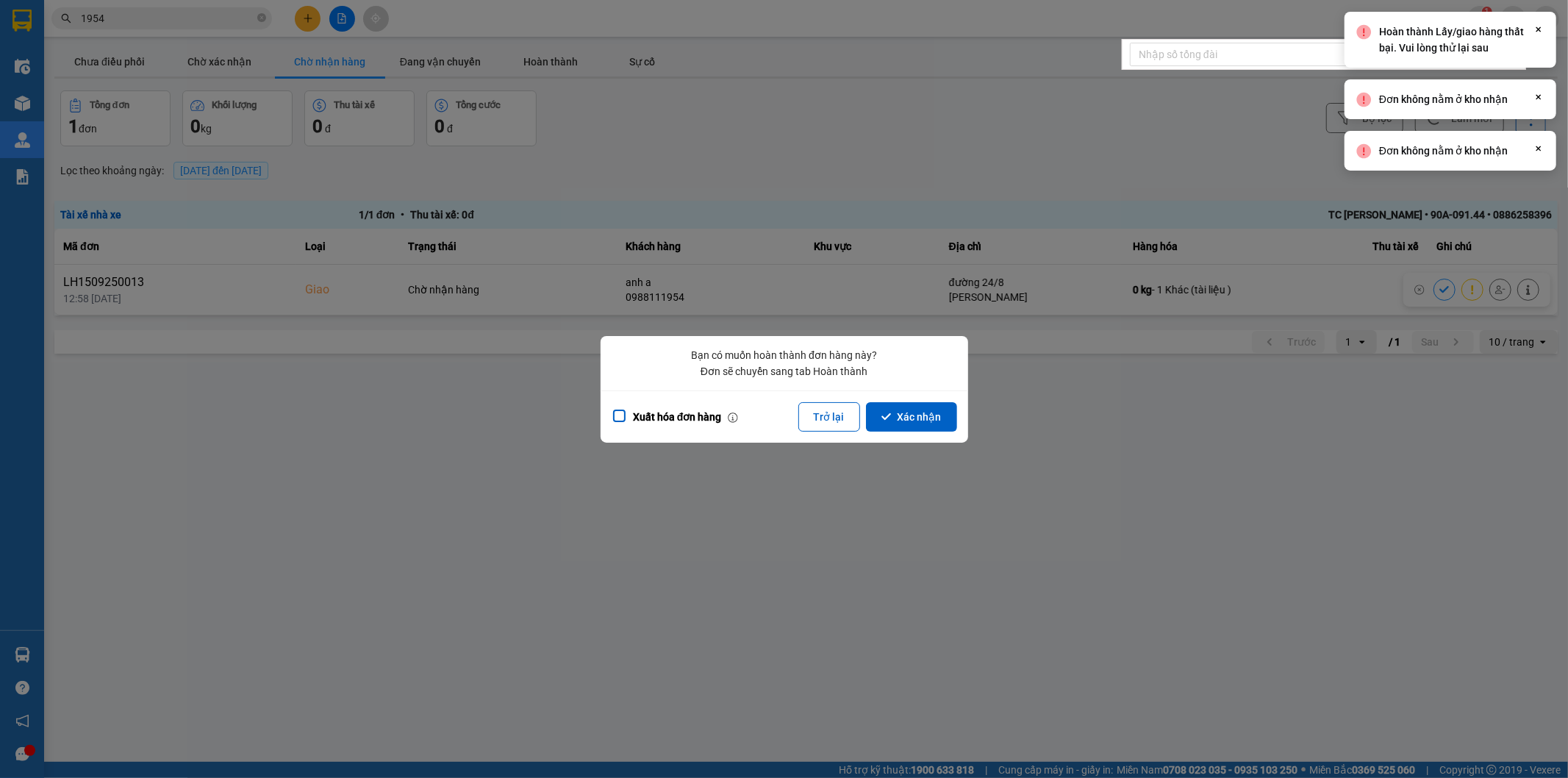
click at [1217, 448] on div at bounding box center [784, 389] width 1568 height 778
drag, startPoint x: 120, startPoint y: 638, endPoint x: 709, endPoint y: 540, distance: 597.1
click at [128, 638] on div at bounding box center [784, 389] width 1568 height 778
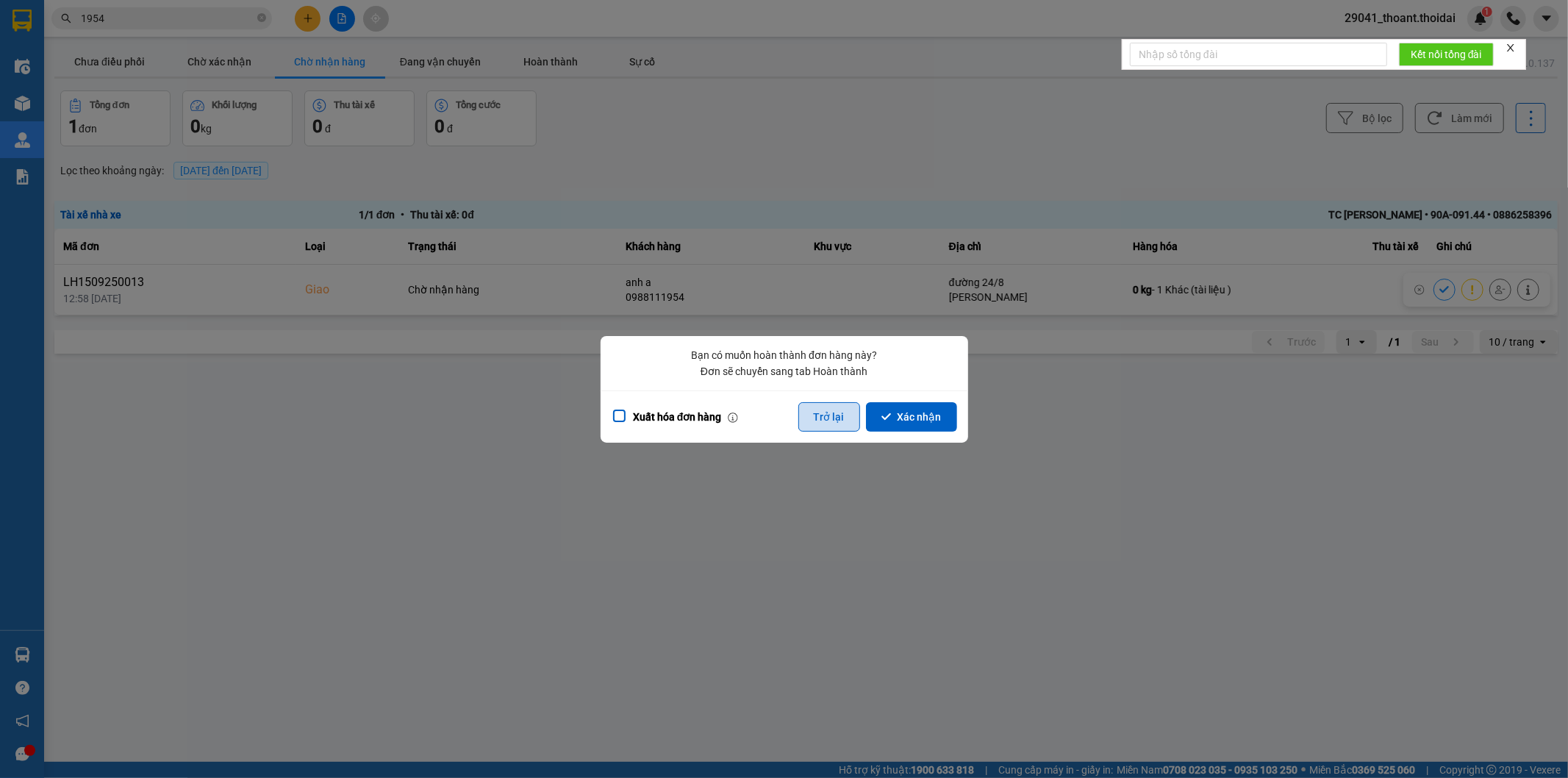
click at [839, 409] on button "Trở lại" at bounding box center [830, 417] width 62 height 29
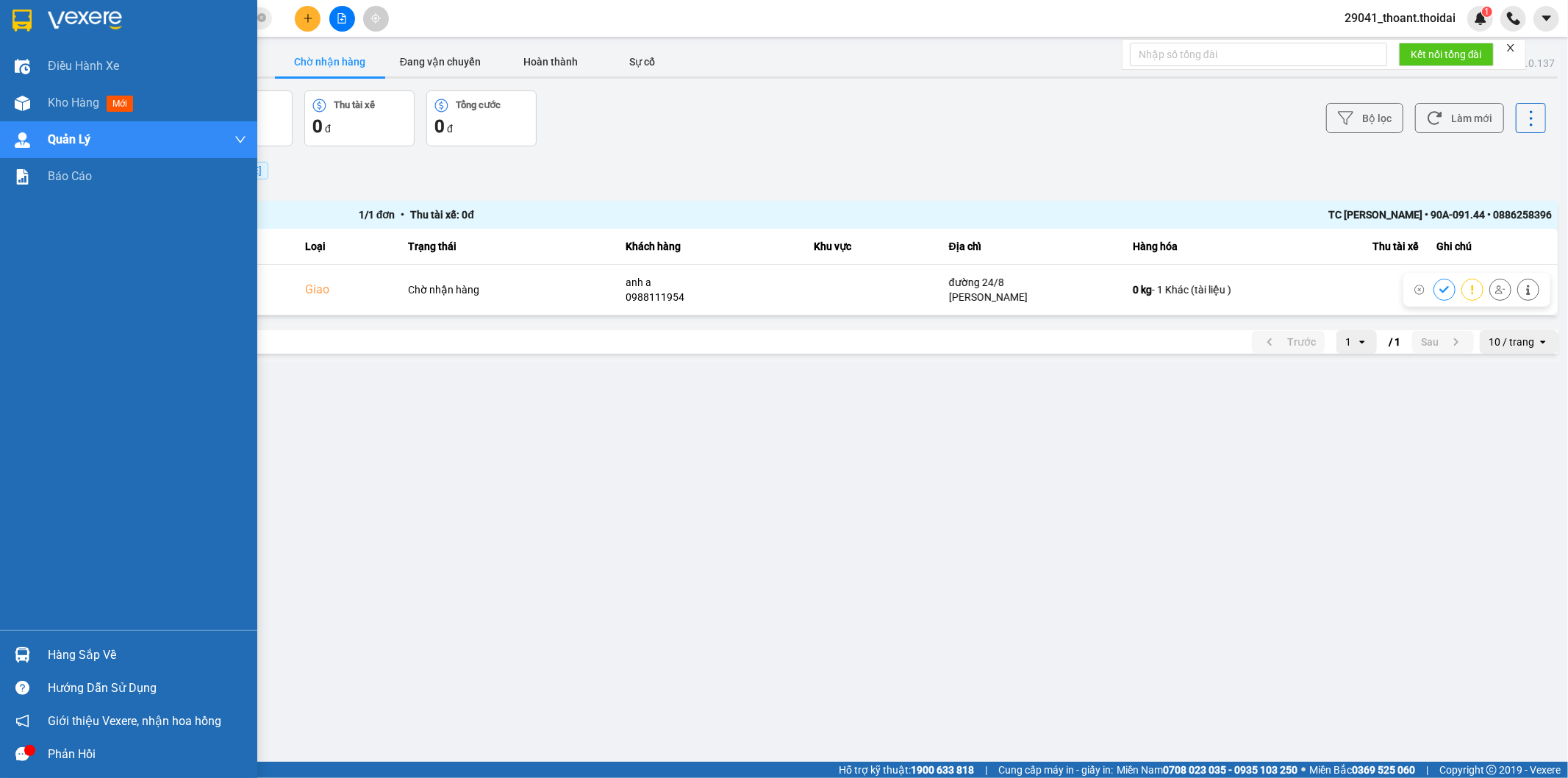
click at [68, 660] on div "Hàng sắp về" at bounding box center [146, 655] width 198 height 22
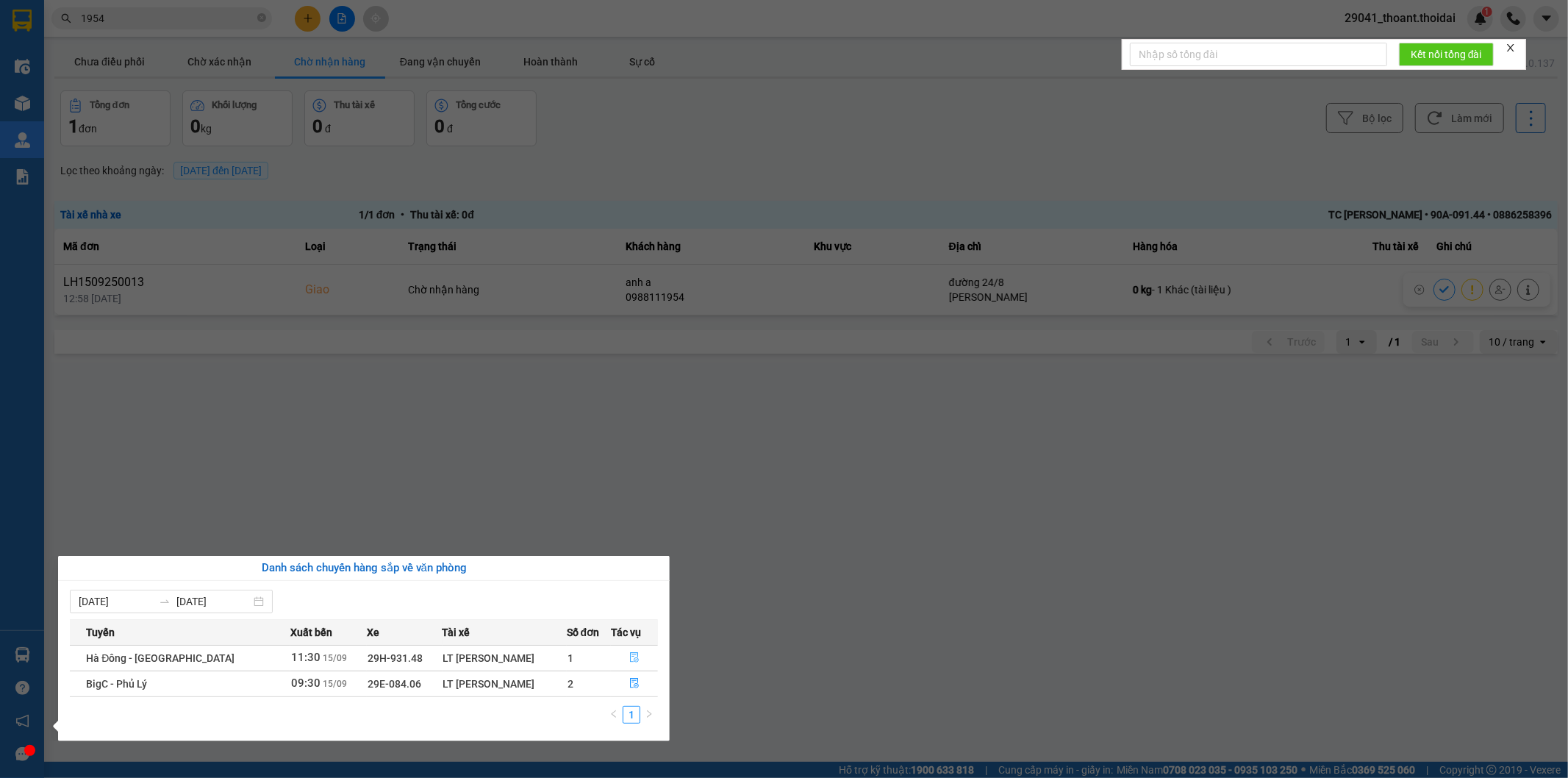
click at [632, 666] on button "button" at bounding box center [635, 658] width 46 height 23
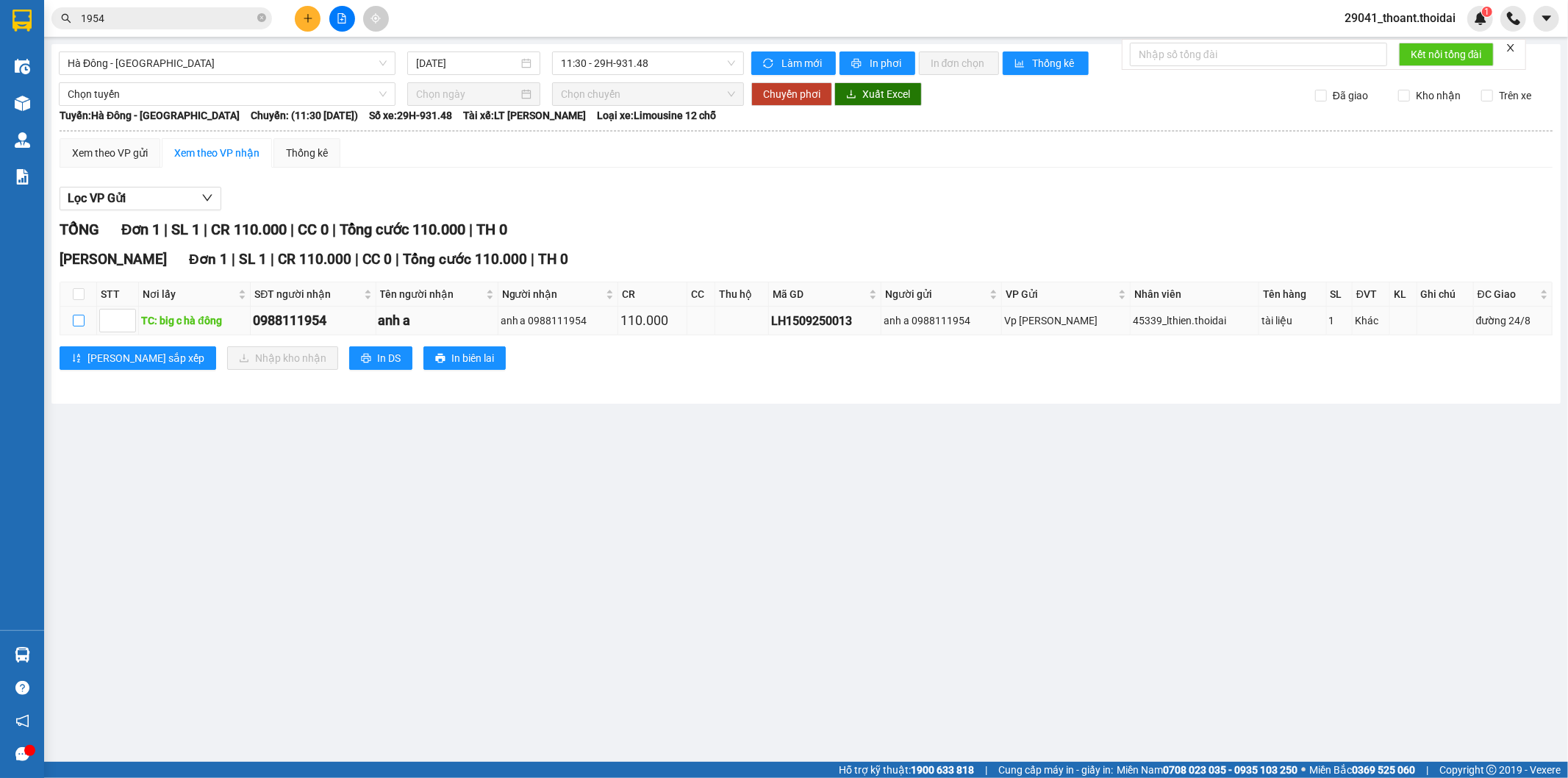
click at [82, 320] on input "checkbox" at bounding box center [79, 320] width 12 height 12
checkbox input "true"
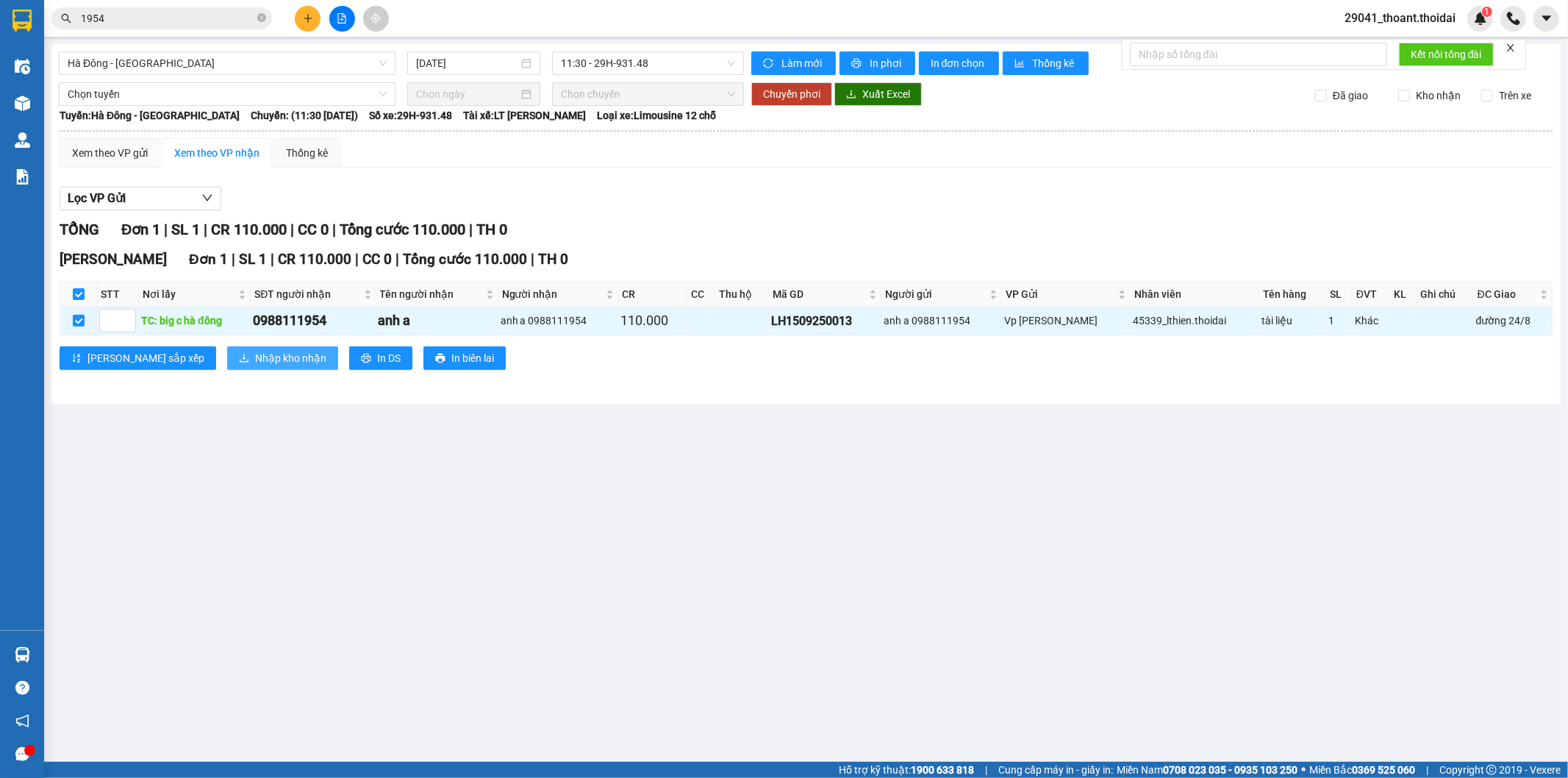
click at [255, 353] on span "Nhập kho nhận" at bounding box center [290, 358] width 71 height 16
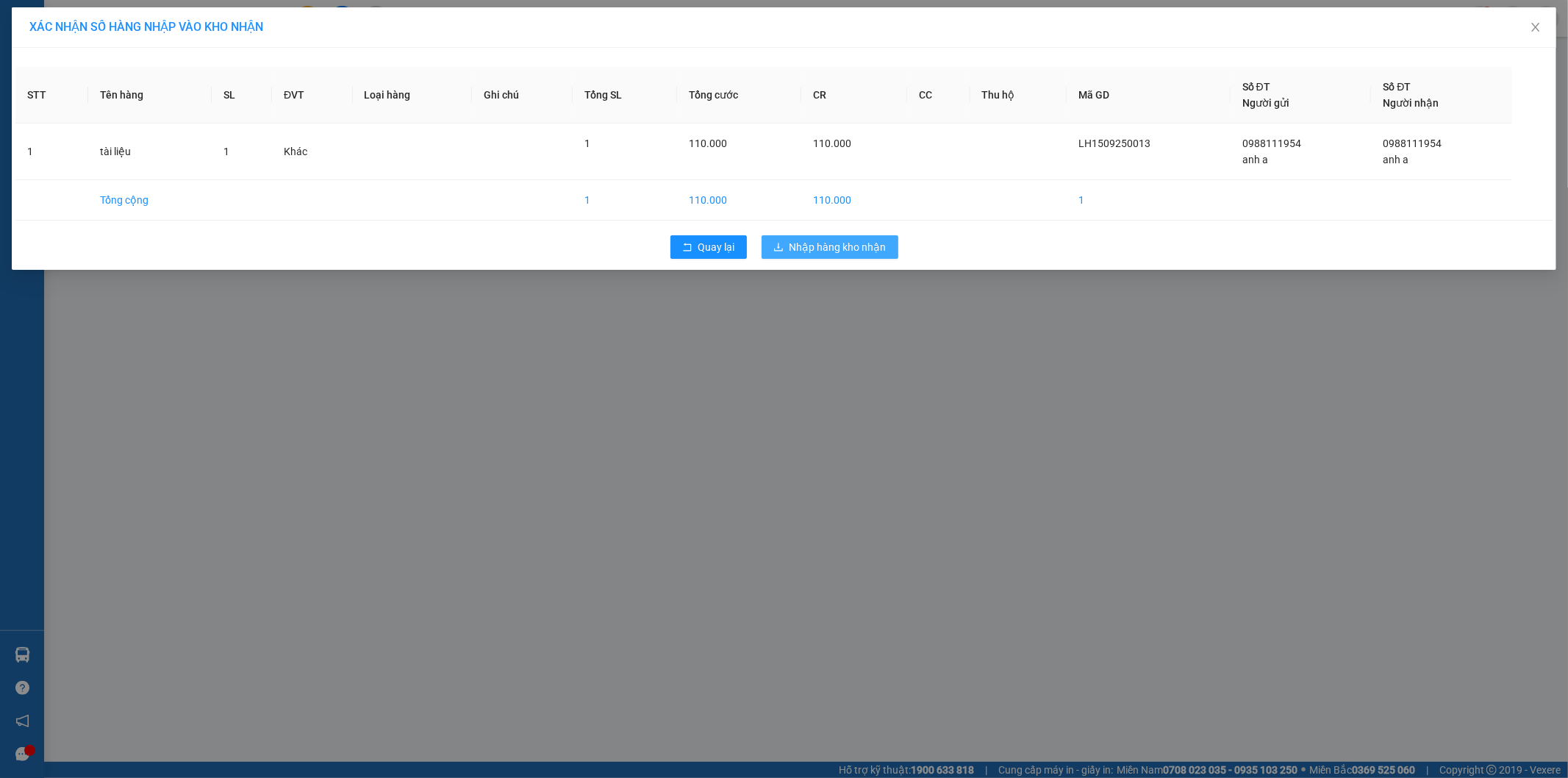
click at [863, 241] on span "Nhập hàng kho nhận" at bounding box center [838, 247] width 97 height 16
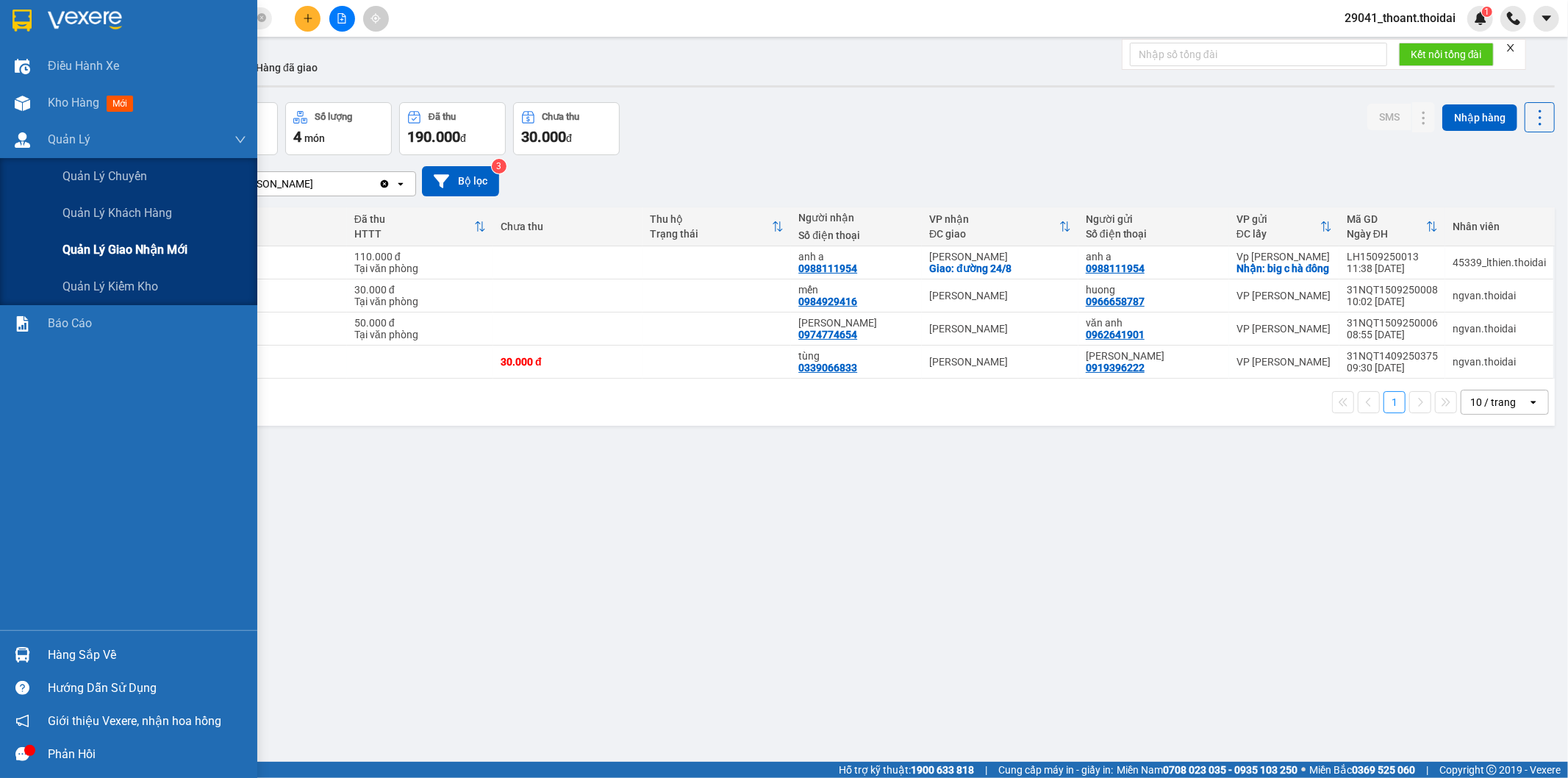
click at [123, 247] on span "Quản lý giao nhận mới" at bounding box center [125, 250] width 125 height 18
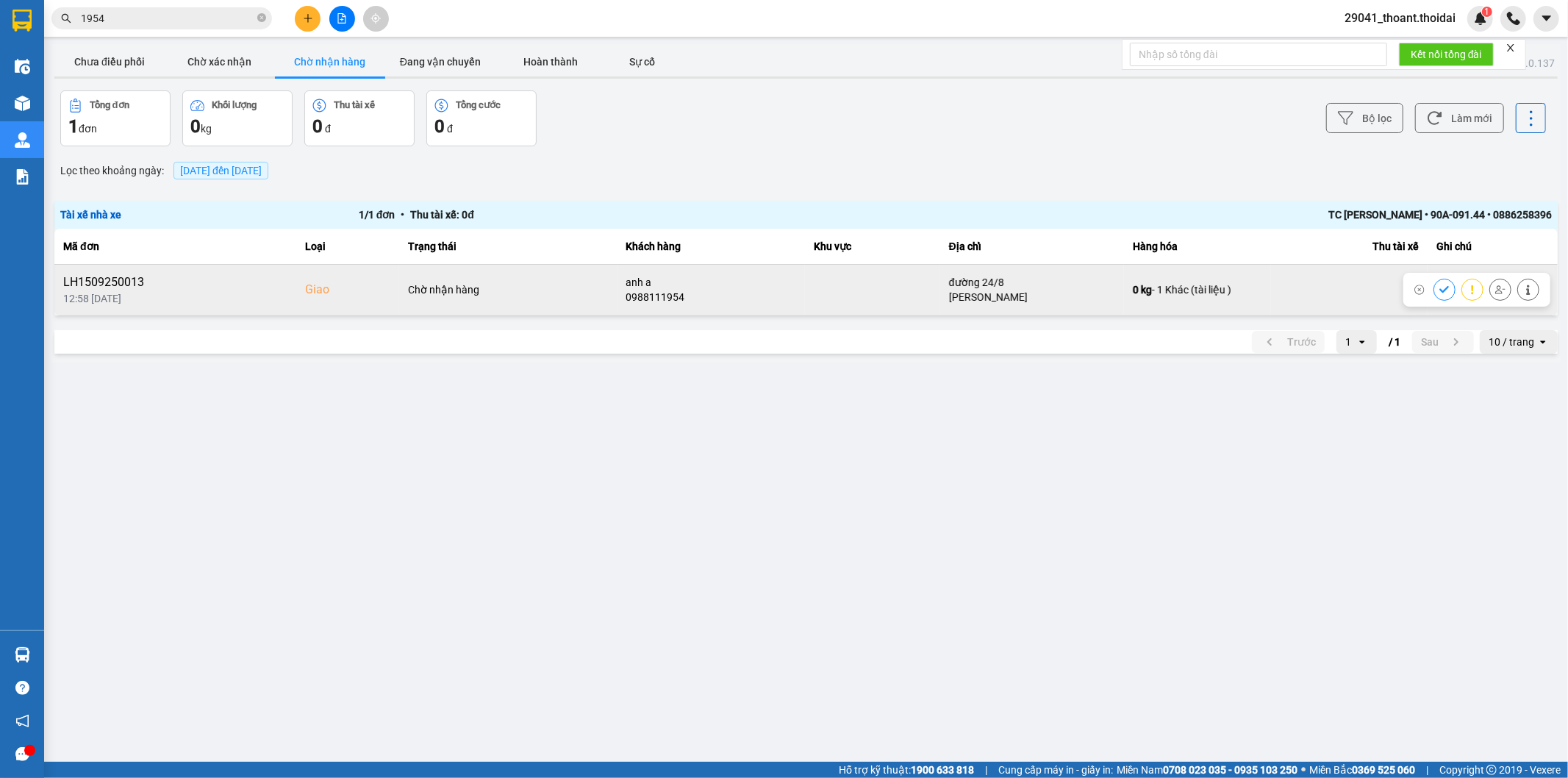
click at [1449, 284] on button at bounding box center [1444, 289] width 21 height 26
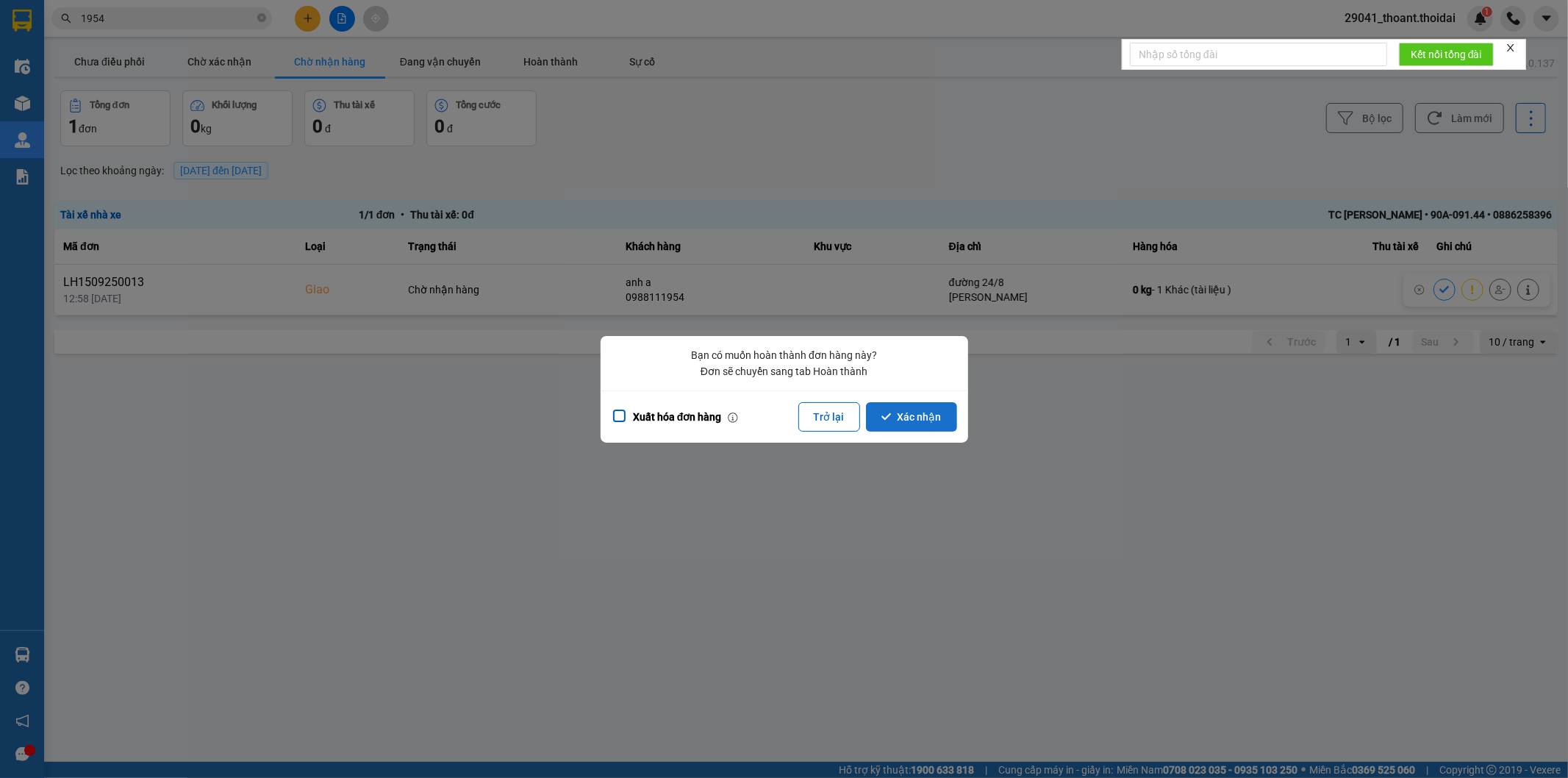
click at [928, 417] on button "Xác nhận" at bounding box center [912, 417] width 91 height 29
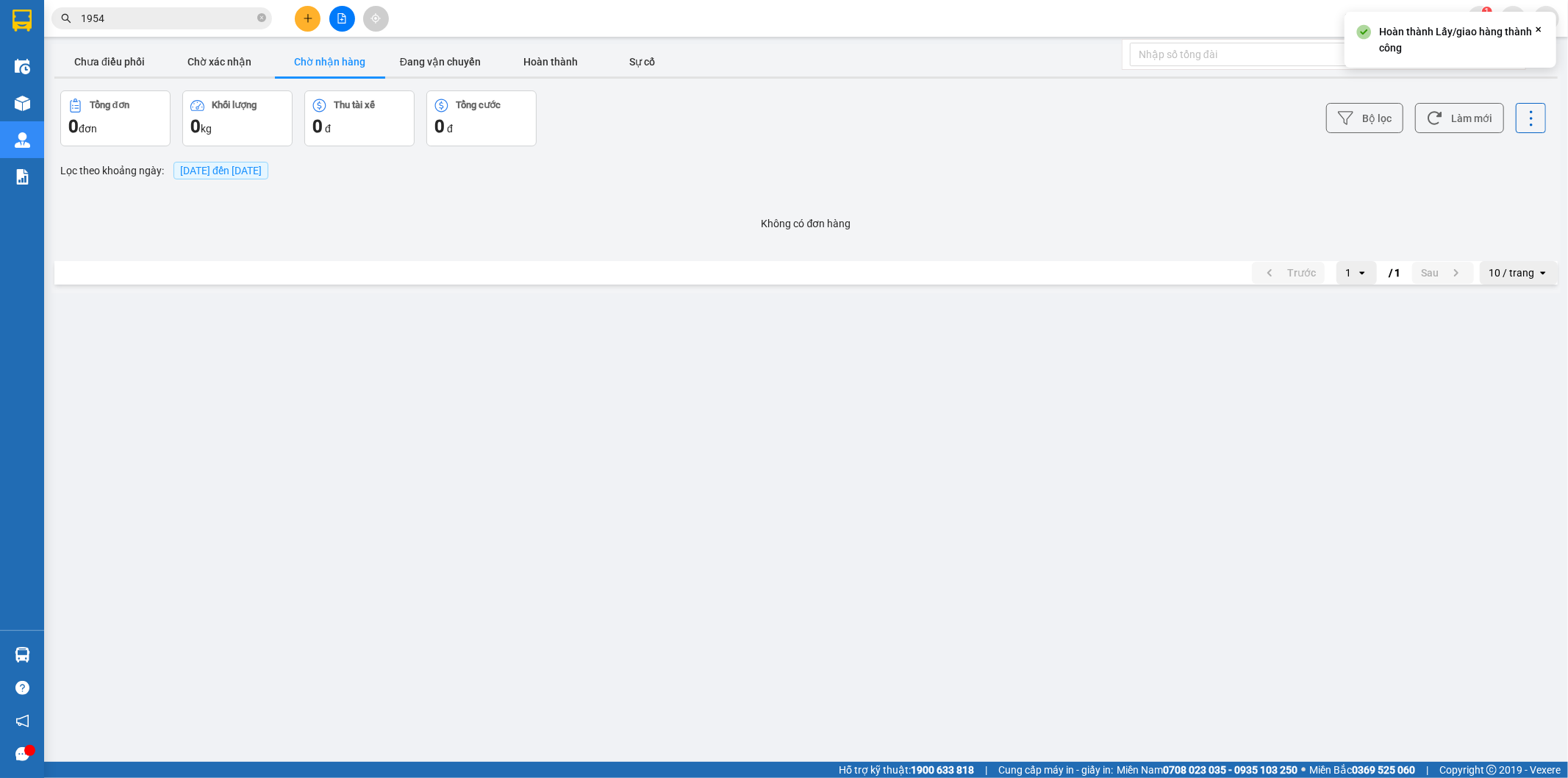
click at [927, 417] on main "ver: 0.0.137 Chưa điều phối Chờ xác nhận Chờ nhận hàng Đang vận chuyển Hoàn thà…" at bounding box center [784, 381] width 1568 height 762
click at [226, 66] on button "Chờ xác nhận" at bounding box center [220, 61] width 110 height 29
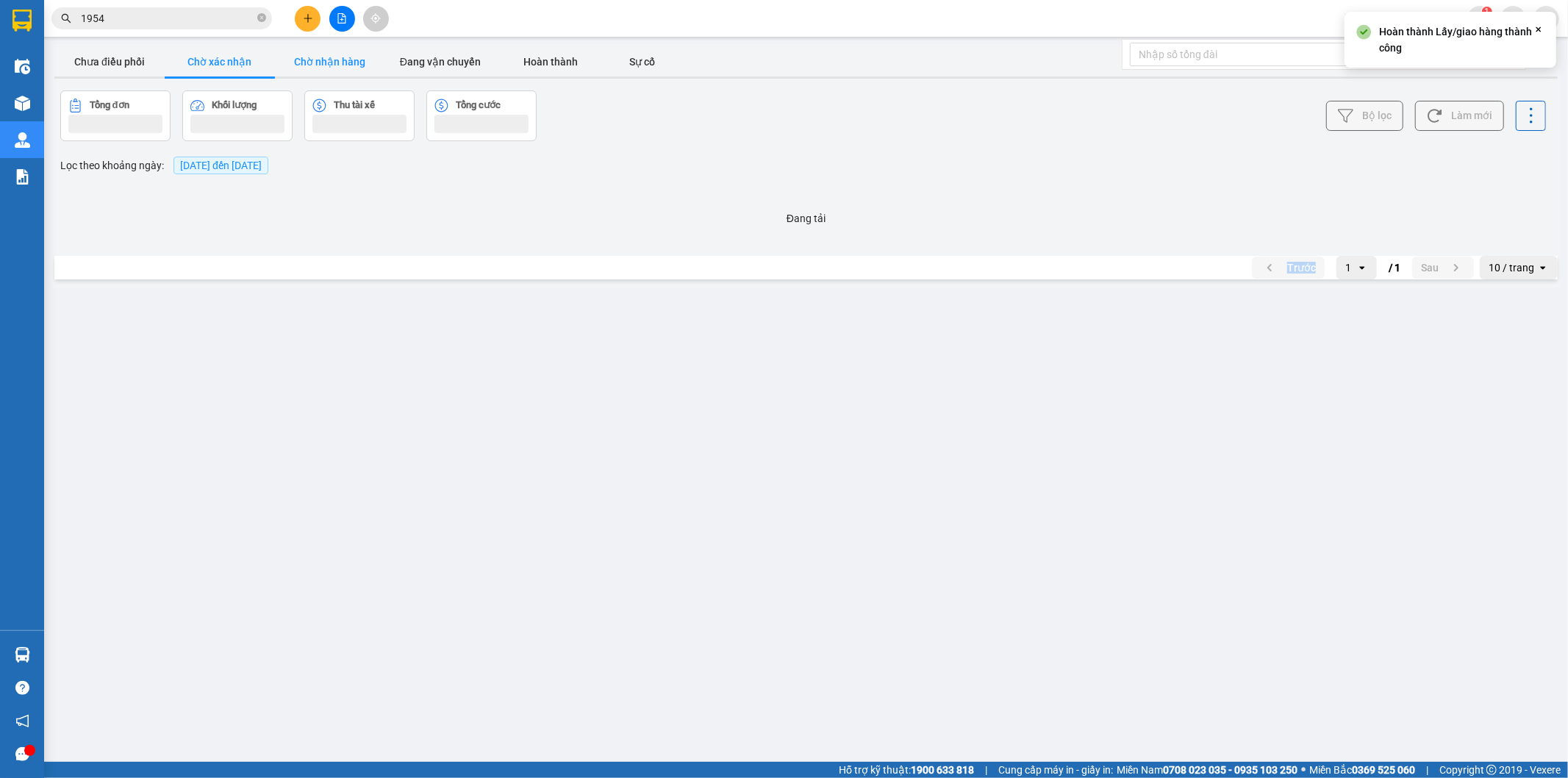
click at [324, 58] on button "Chờ nhận hàng" at bounding box center [330, 61] width 110 height 29
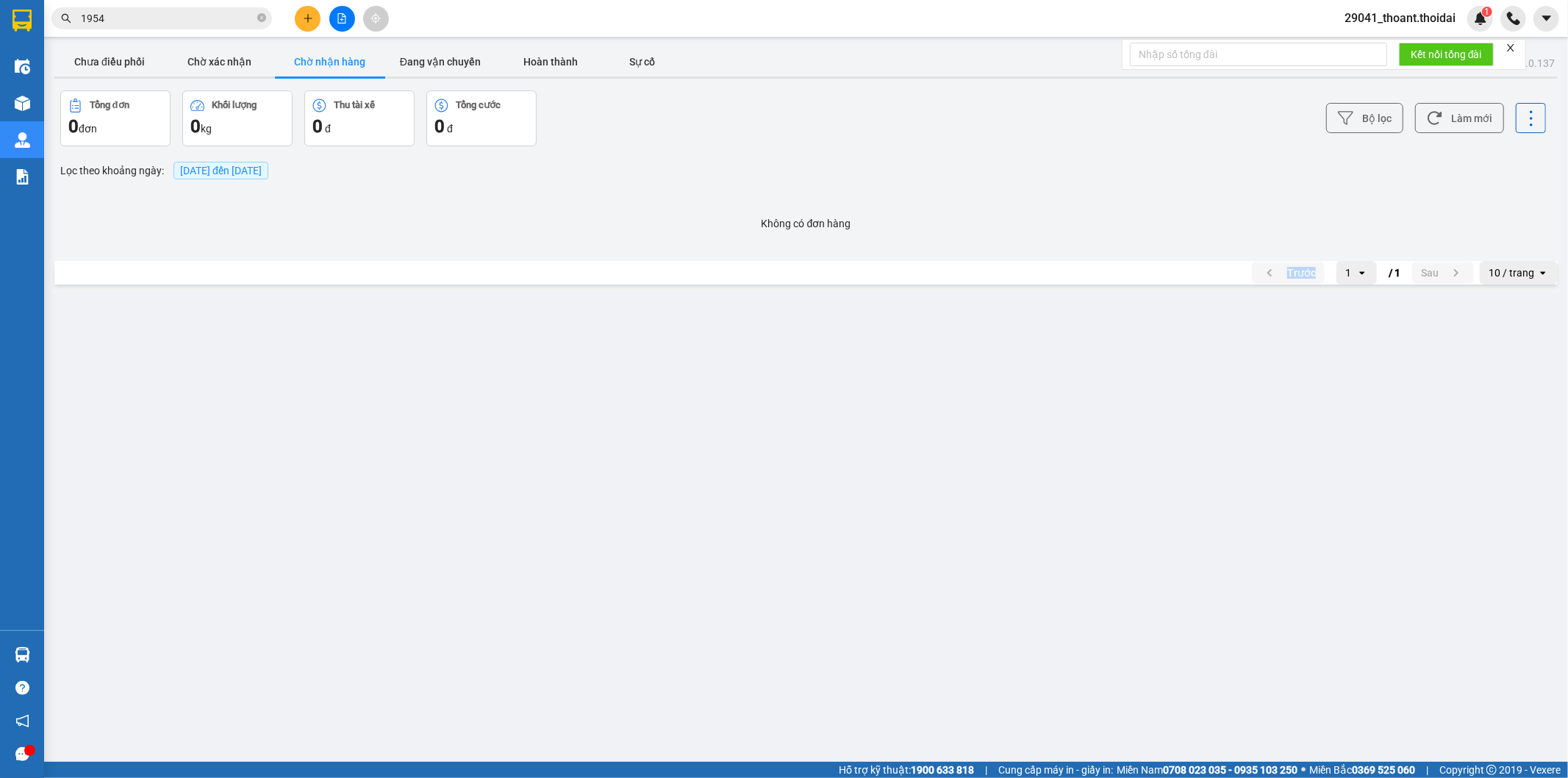
click at [701, 435] on main "ver: 0.0.137 Chưa điều phối Chờ xác nhận Chờ nhận hàng Đang vận chuyển Hoàn thà…" at bounding box center [784, 381] width 1568 height 762
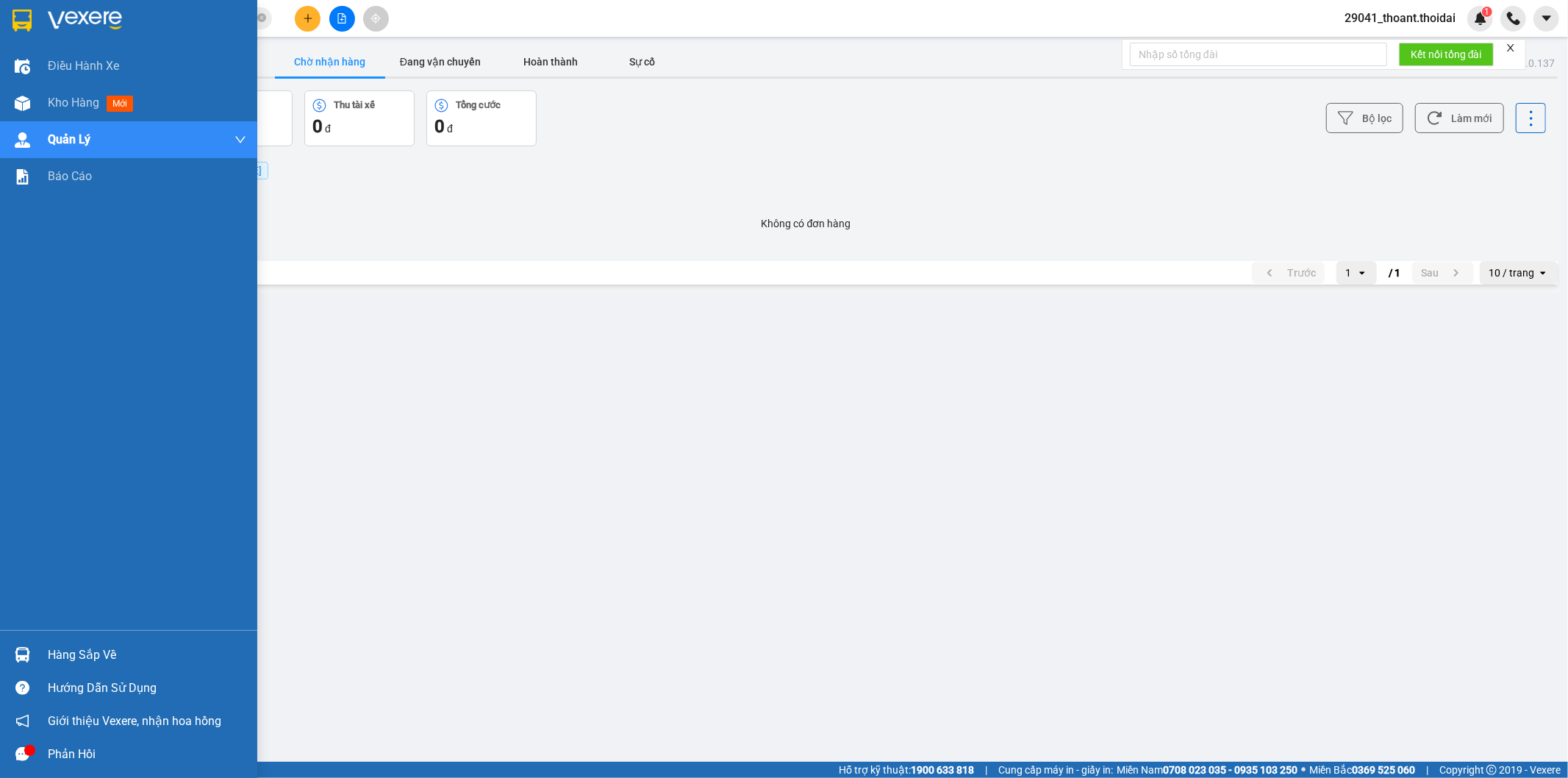
click at [30, 21] on img at bounding box center [22, 20] width 19 height 22
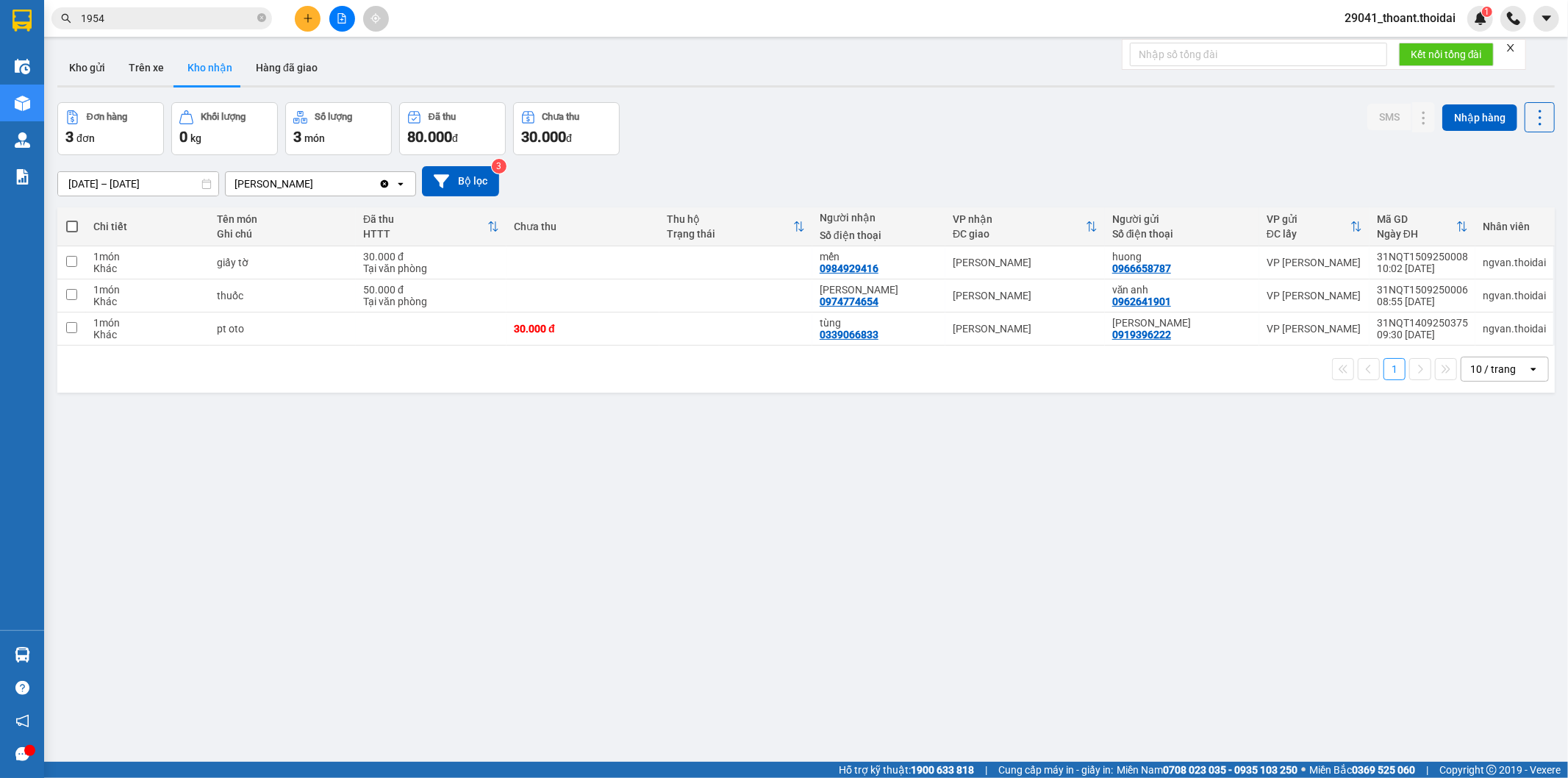
click at [1405, 18] on span "29041_thoant.thoidai" at bounding box center [1400, 18] width 135 height 18
click at [1402, 45] on span "Đăng xuất" at bounding box center [1407, 45] width 105 height 16
